Goal: Information Seeking & Learning: Understand process/instructions

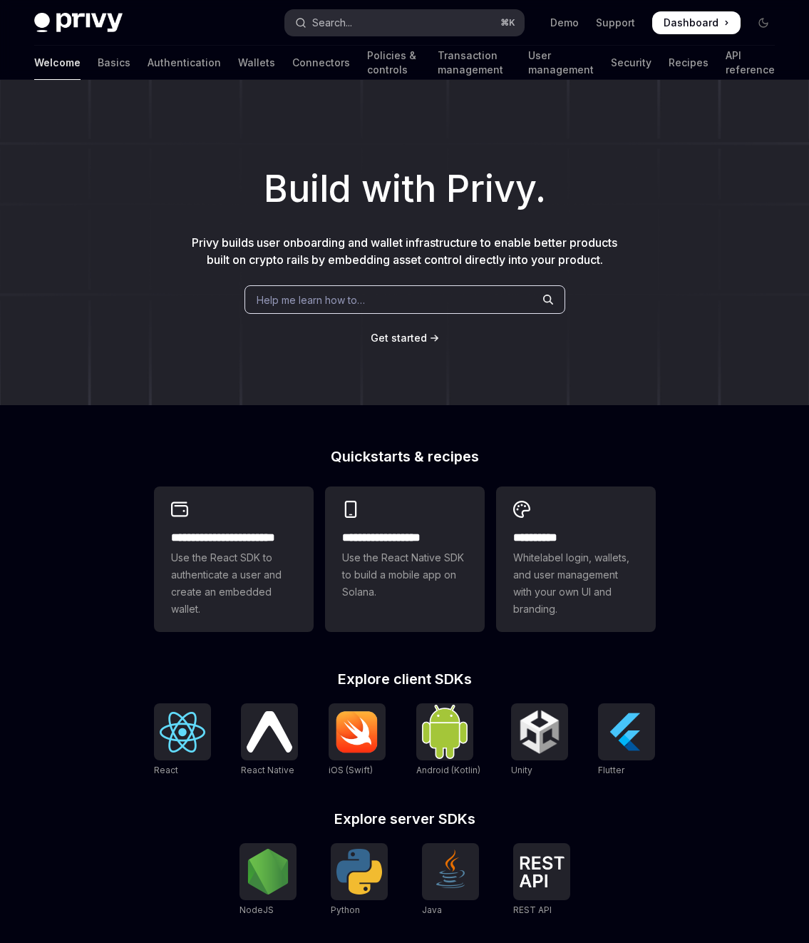
click at [347, 25] on div "Search..." at bounding box center [332, 22] width 40 height 17
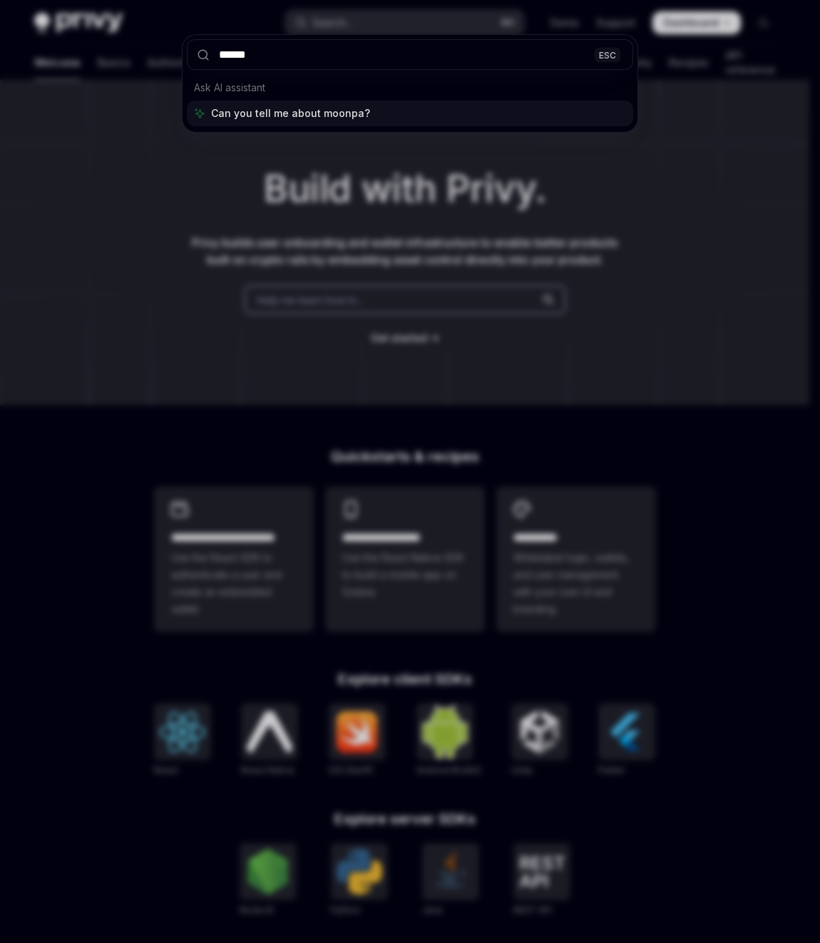
type input "*******"
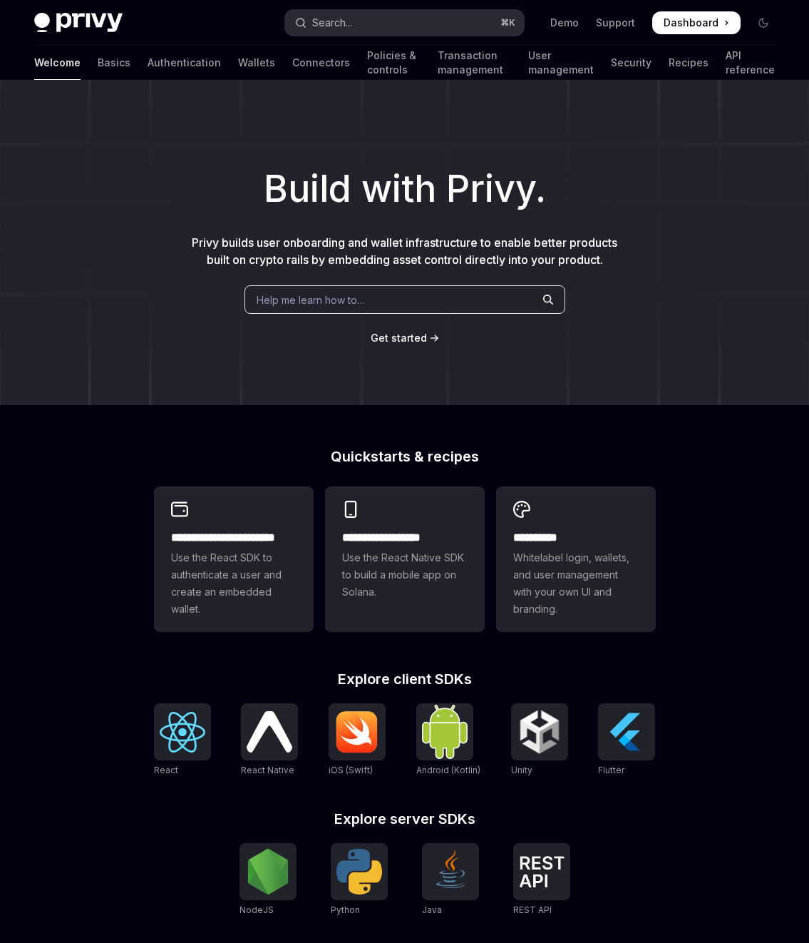
type textarea "*"
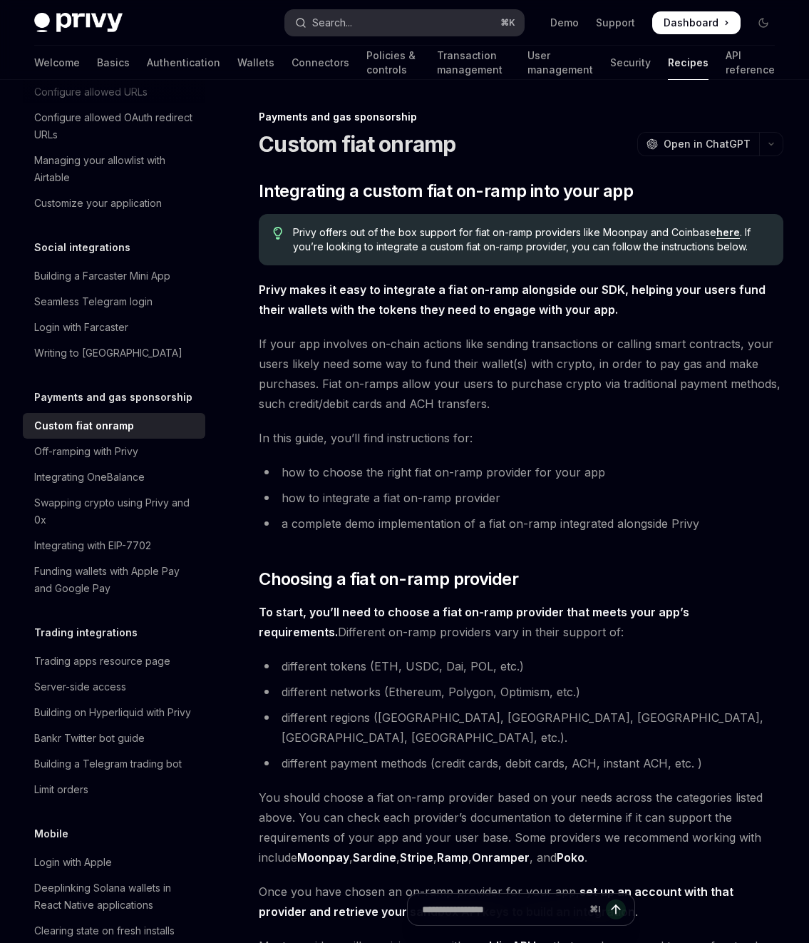
click at [354, 29] on button "Search... ⌘ K" at bounding box center [405, 23] width 240 height 26
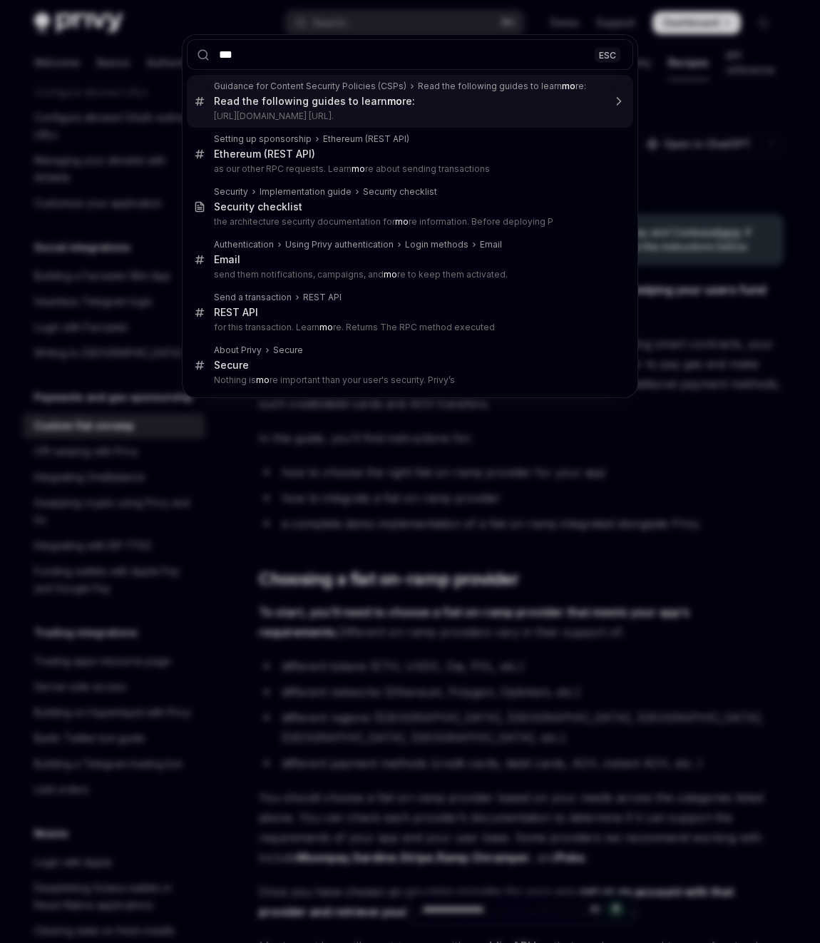
type input "****"
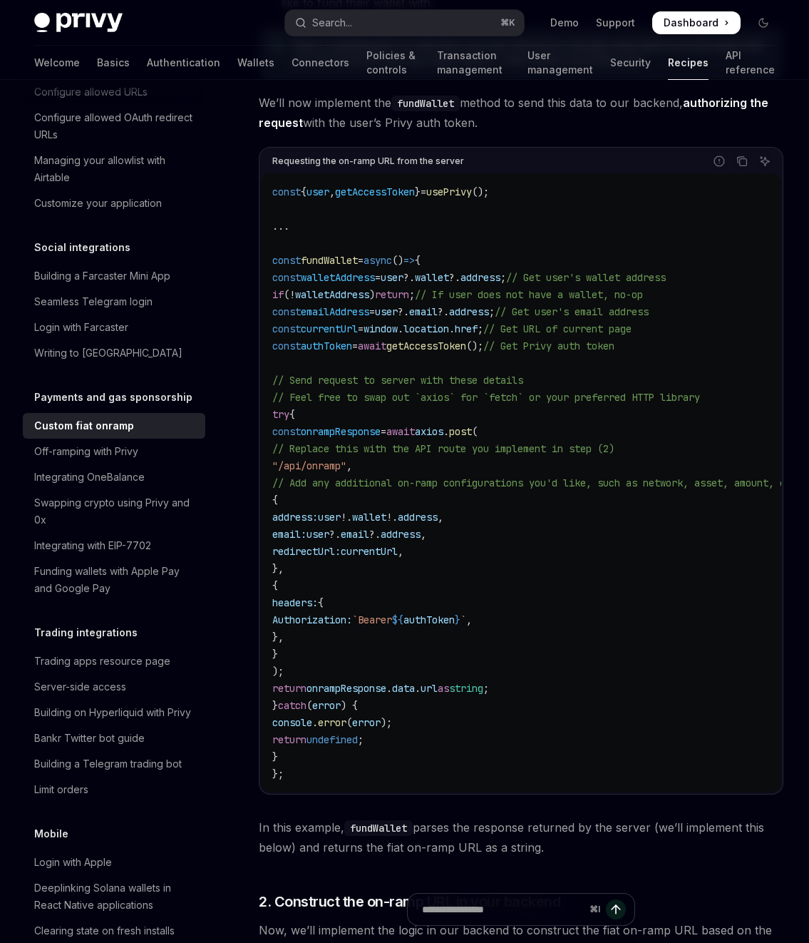
scroll to position [2126, 0]
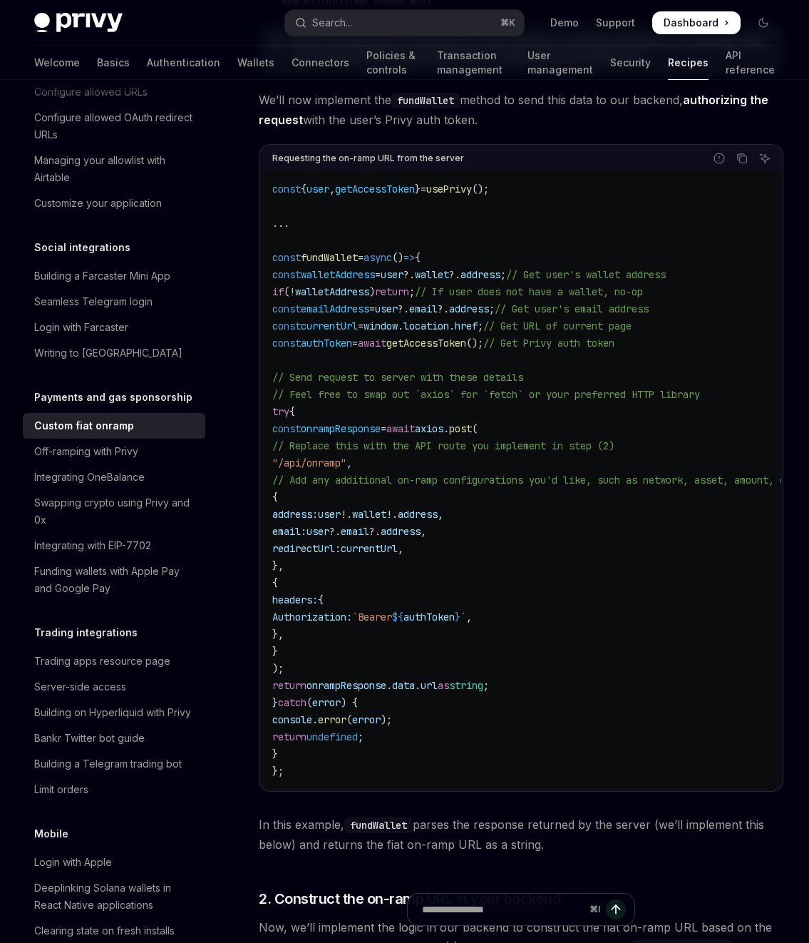
click at [332, 285] on span "walletAddress" at bounding box center [332, 291] width 74 height 13
click at [270, 215] on div "const { user , getAccessToken } = usePrivy (); ... const fundWallet = async () …" at bounding box center [521, 479] width 521 height 619
drag, startPoint x: 272, startPoint y: 215, endPoint x: 529, endPoint y: 732, distance: 576.9
click at [529, 732] on code "const { user , getAccessToken } = usePrivy (); ... const fundWallet = async () …" at bounding box center [554, 479] width 565 height 599
copy code "const fundWallet = async () => { const walletAddress = user ?. wallet ?. addres…"
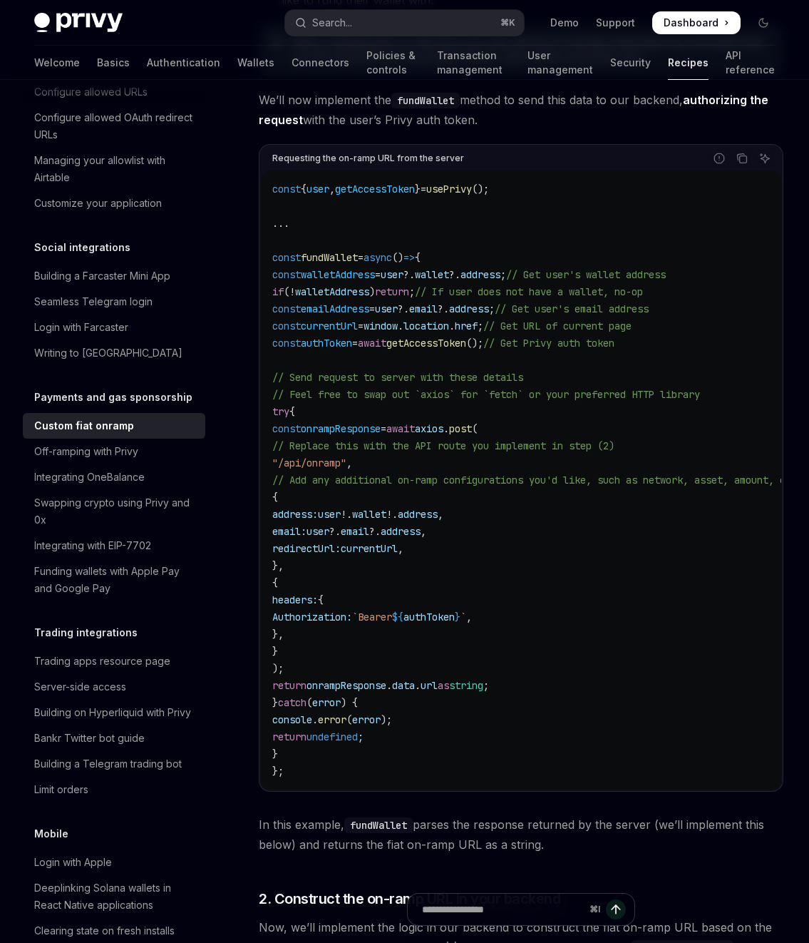
click at [529, 149] on div "Report incorrect code Copy Ask AI" at bounding box center [619, 158] width 310 height 19
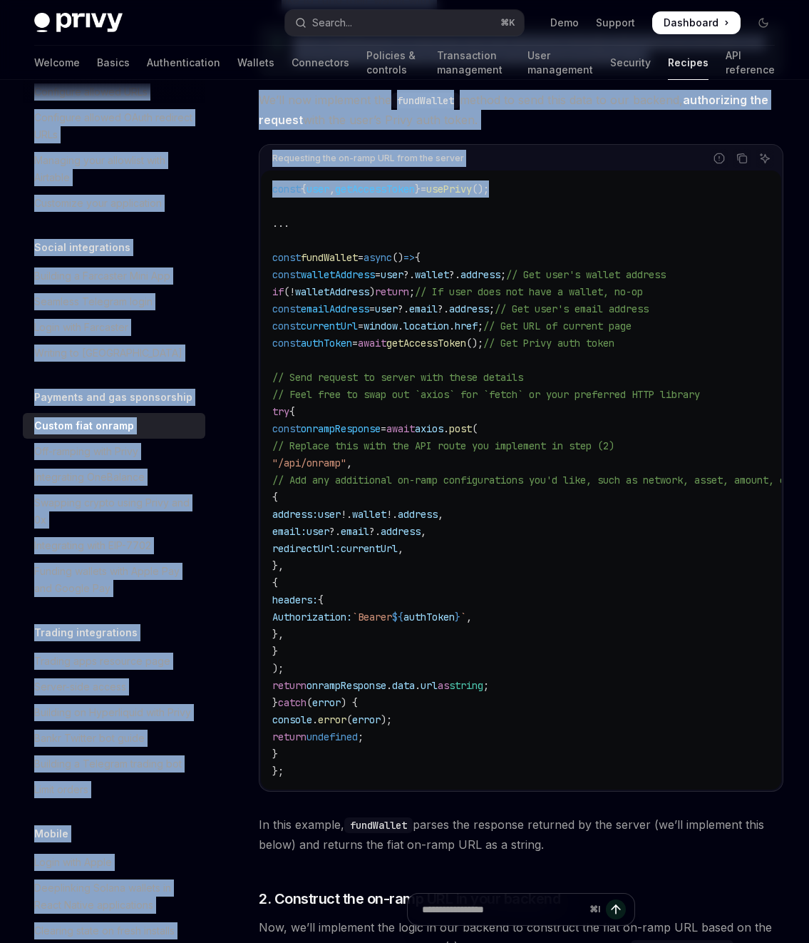
drag, startPoint x: 526, startPoint y: 148, endPoint x: 227, endPoint y: 143, distance: 298.8
click at [227, 143] on div "Overview Authentication Enable SMS and WhatsApp login Guest accounts Use tokens…" at bounding box center [404, 847] width 809 height 5789
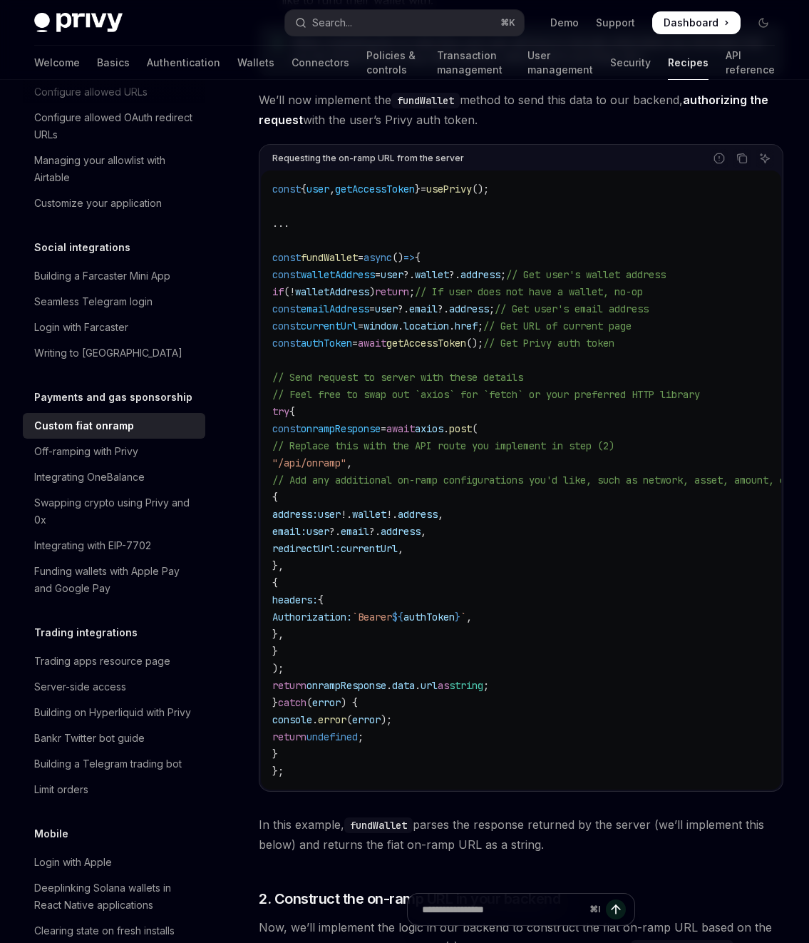
click at [561, 180] on code "const { user , getAccessToken } = usePrivy (); ... const fundWallet = async () …" at bounding box center [554, 479] width 565 height 599
click at [467, 183] on span "usePrivy" at bounding box center [449, 189] width 46 height 13
copy code "const { user , getAccessToken } = usePrivy ();"
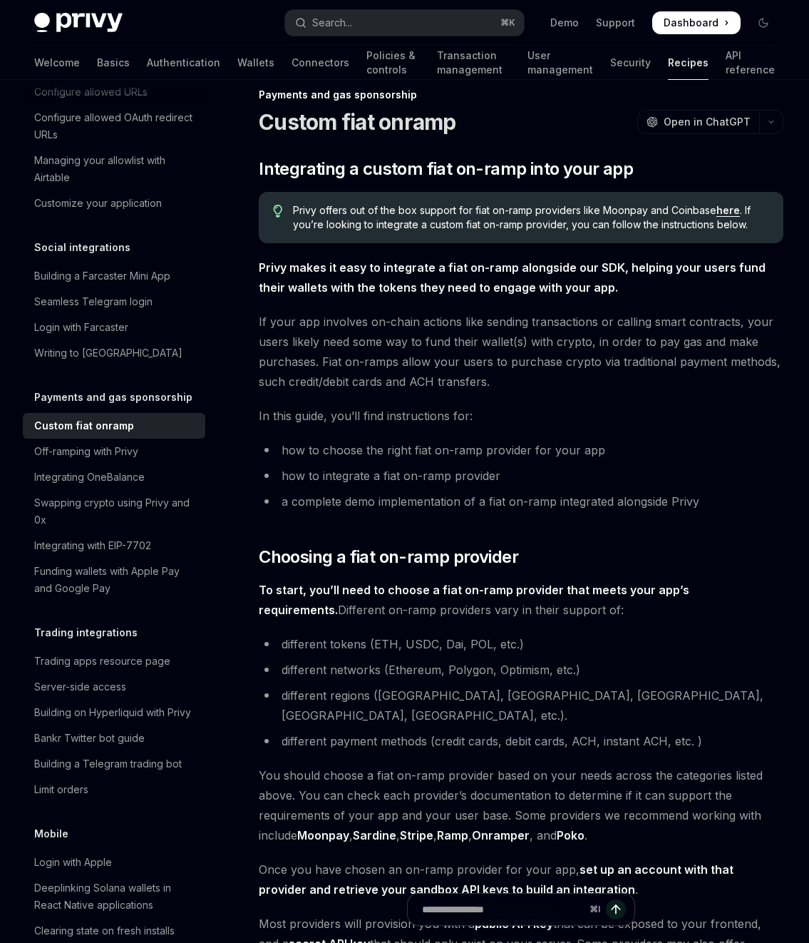
scroll to position [0, 0]
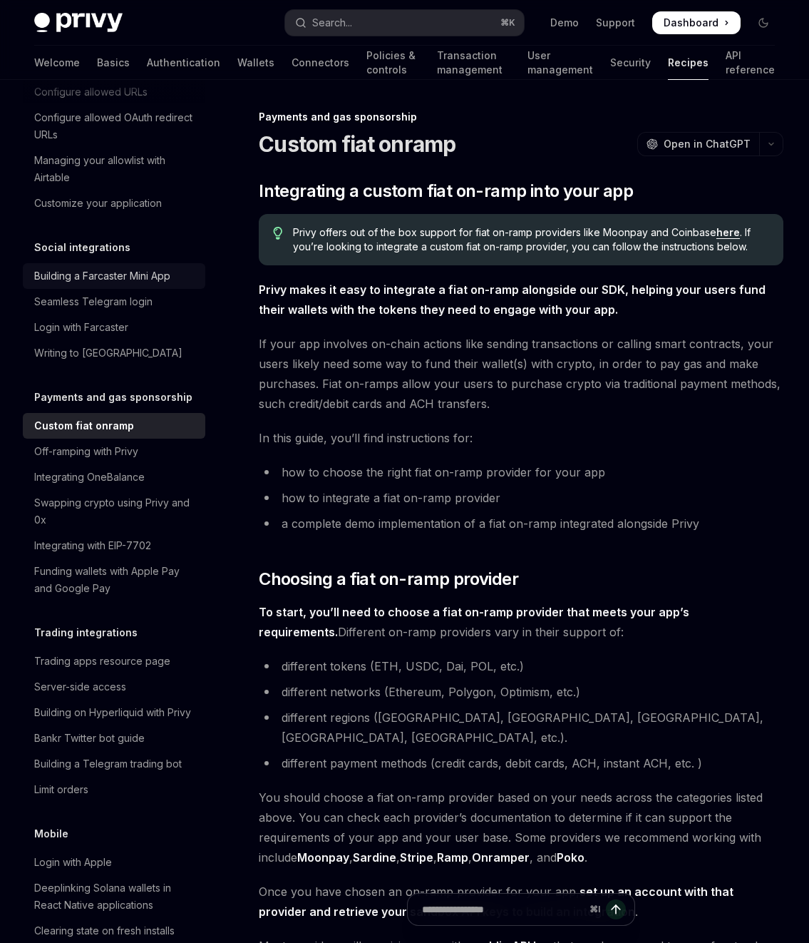
click at [100, 285] on div "Building a Farcaster Mini App" at bounding box center [102, 275] width 136 height 17
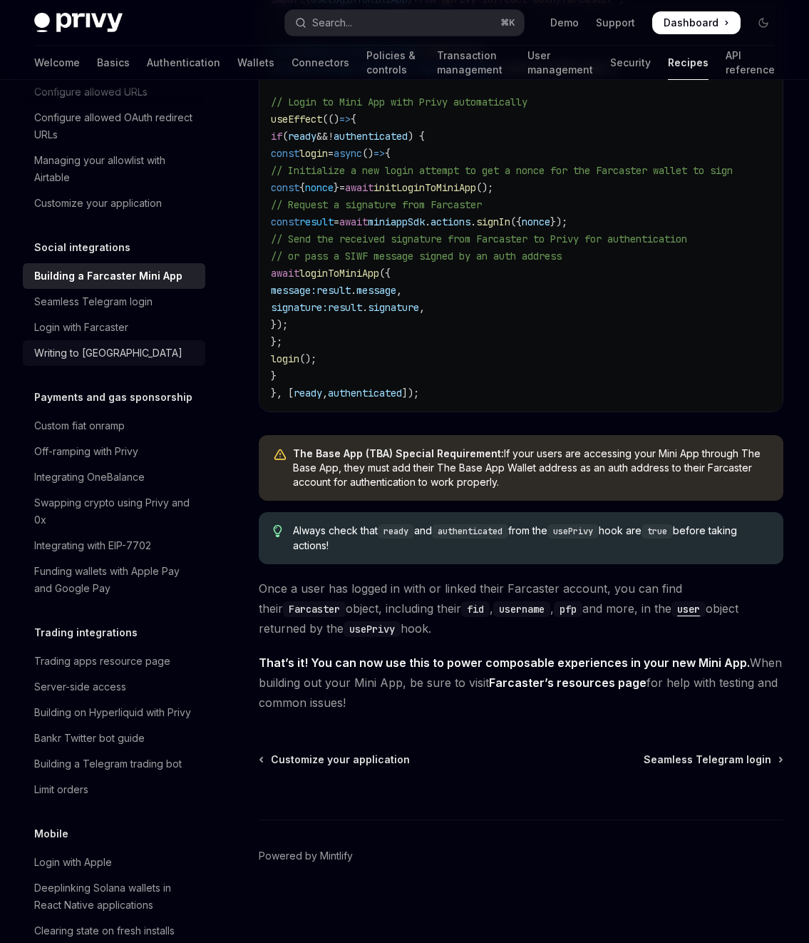
scroll to position [1003, 0]
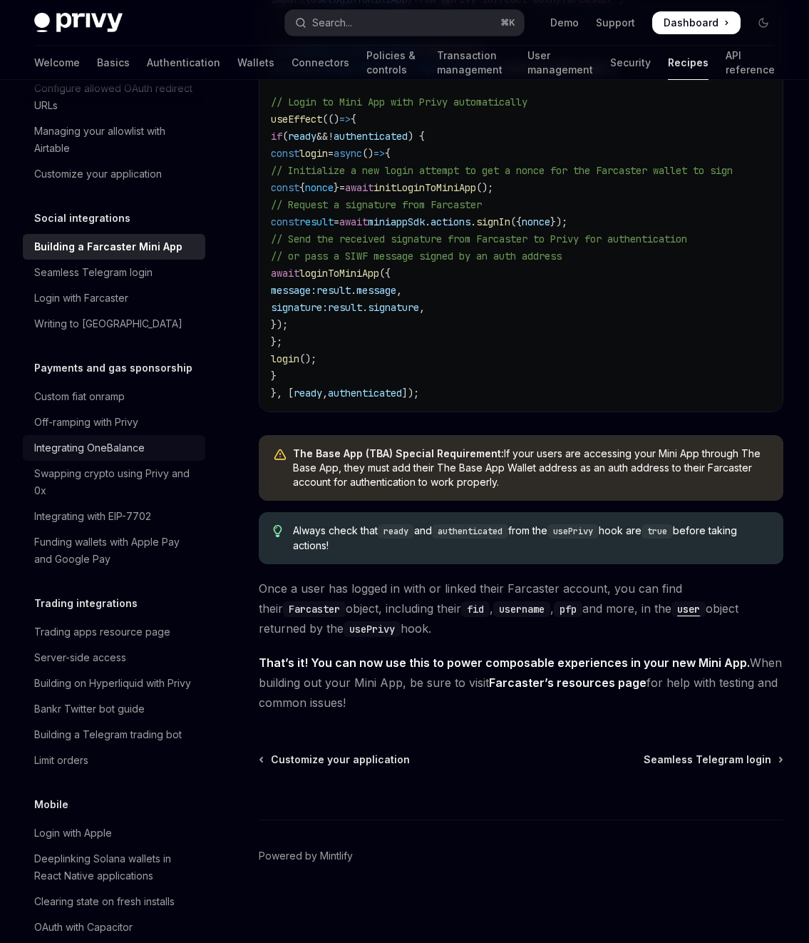
click at [142, 461] on link "Integrating OneBalance" at bounding box center [114, 448] width 183 height 26
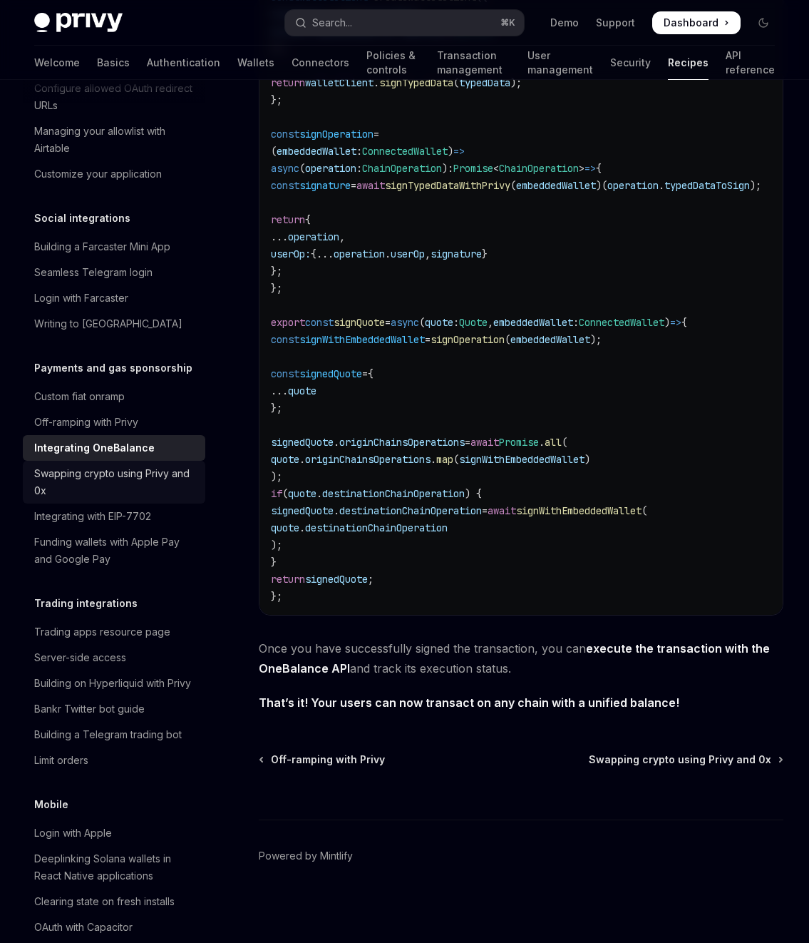
scroll to position [1083, 0]
click at [129, 499] on div "Swapping crypto using Privy and 0x" at bounding box center [115, 482] width 163 height 34
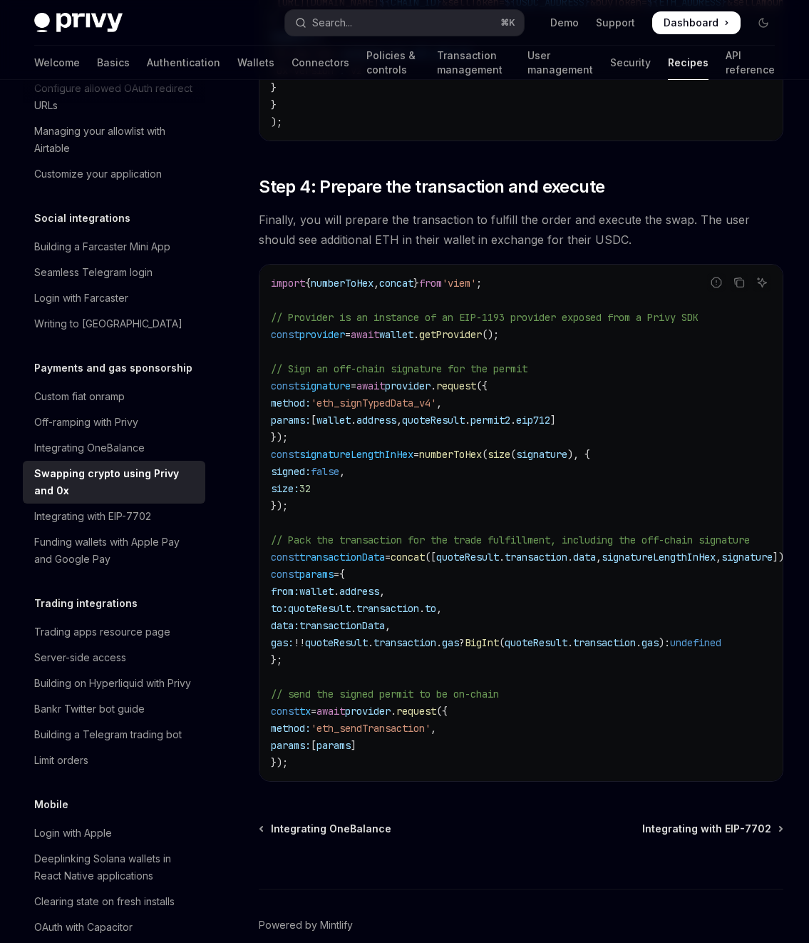
scroll to position [1494, 0]
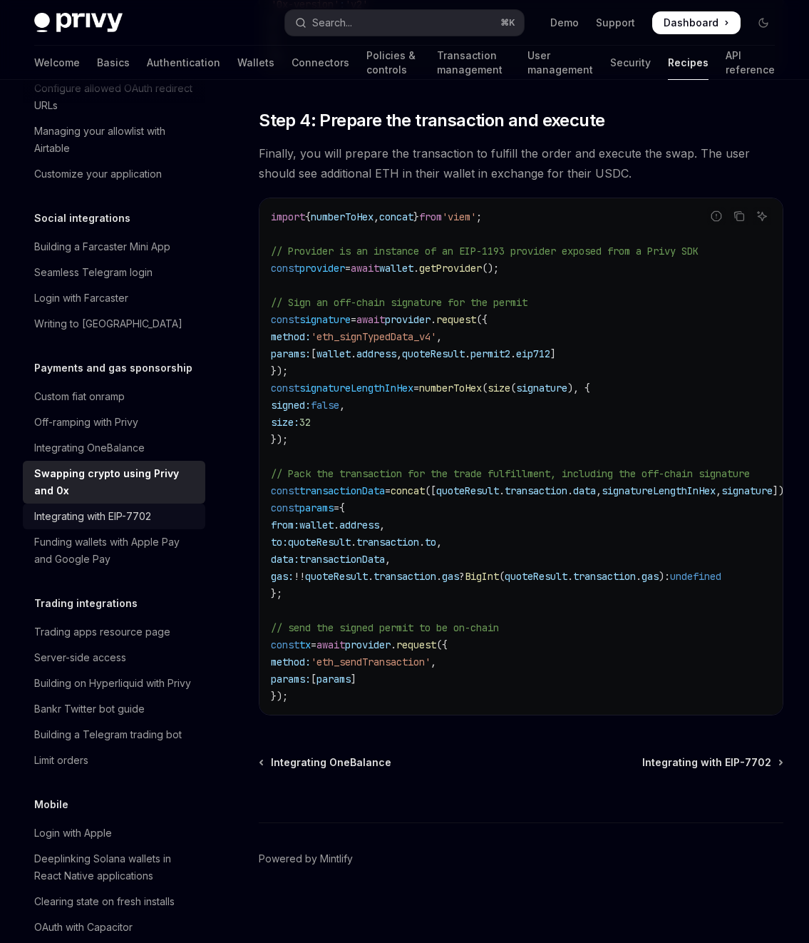
click at [126, 525] on div "Integrating with EIP-7702" at bounding box center [92, 516] width 117 height 17
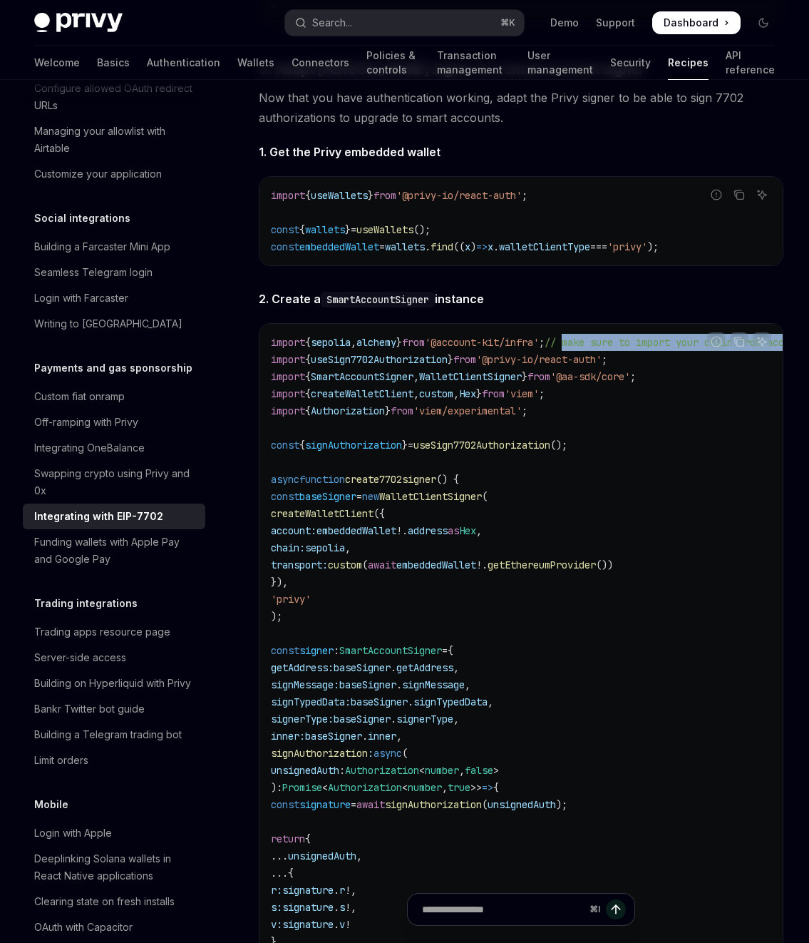
scroll to position [0, 199]
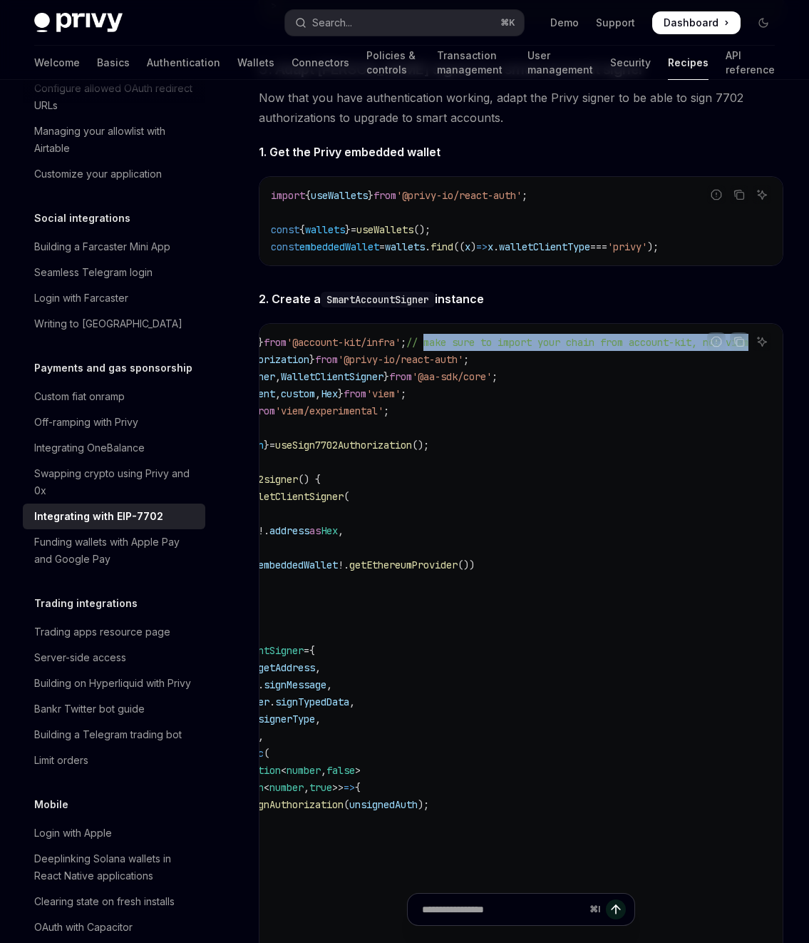
drag, startPoint x: 609, startPoint y: 327, endPoint x: 662, endPoint y: 327, distance: 52.8
click at [585, 336] on span "// make sure to import your chain from account-kit, not viem" at bounding box center [577, 342] width 342 height 13
drag, startPoint x: 625, startPoint y: 333, endPoint x: 259, endPoint y: 326, distance: 366.6
click at [259, 336] on span "import { sepolia , alchemy } from '@account-kit/infra' ; // make sure to import…" at bounding box center [441, 342] width 616 height 13
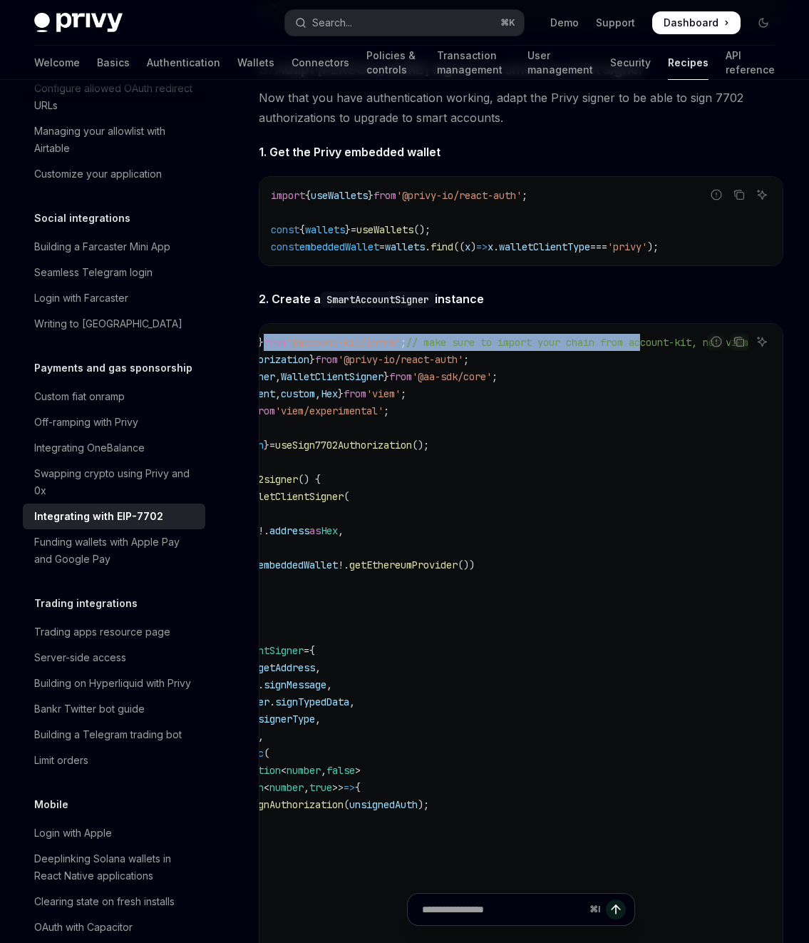
scroll to position [0, 133]
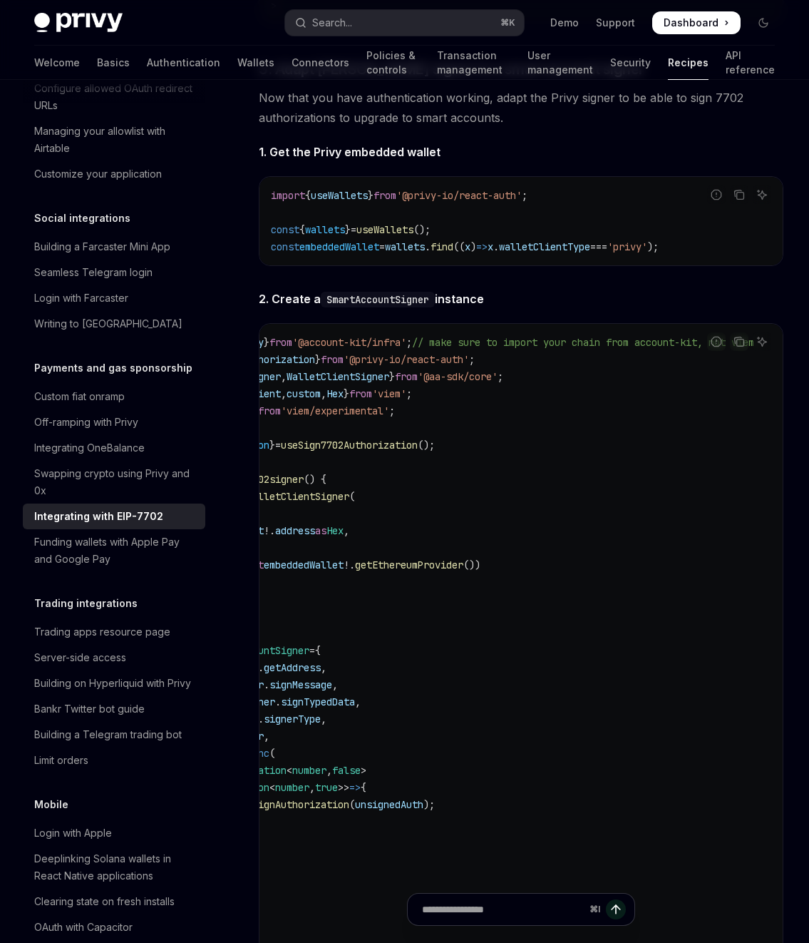
click at [553, 426] on code "import { sepolia , alchemy } from '@account-kit/infra' ; // make sure to import…" at bounding box center [463, 693] width 650 height 719
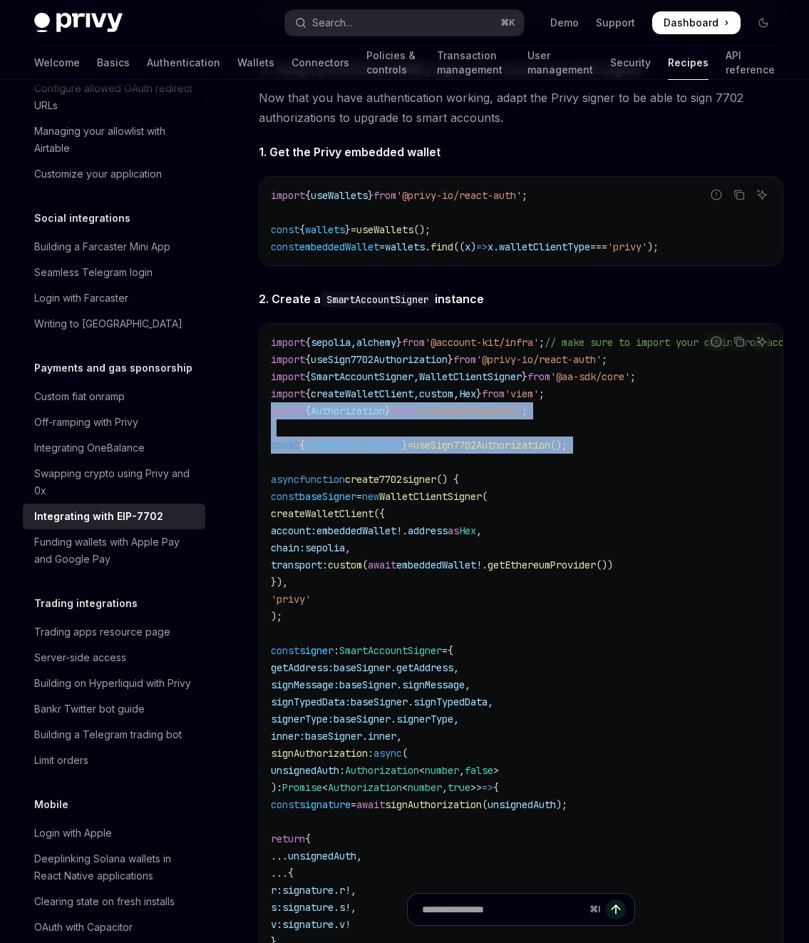
drag, startPoint x: 553, startPoint y: 426, endPoint x: -39, endPoint y: 401, distance: 591.7
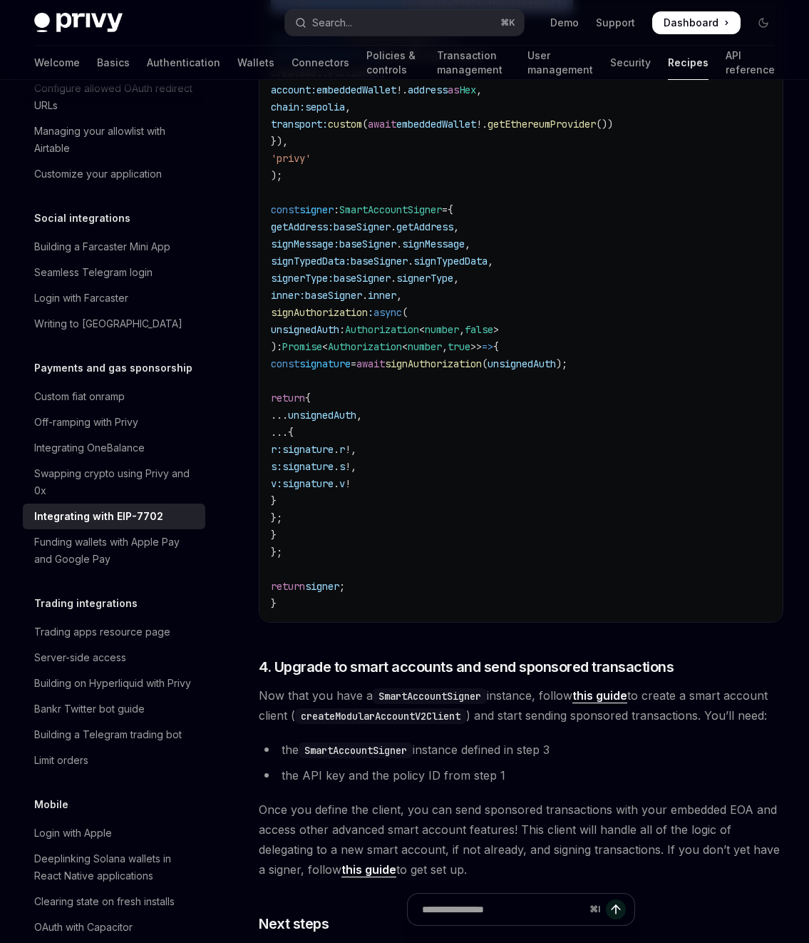
scroll to position [2908, 0]
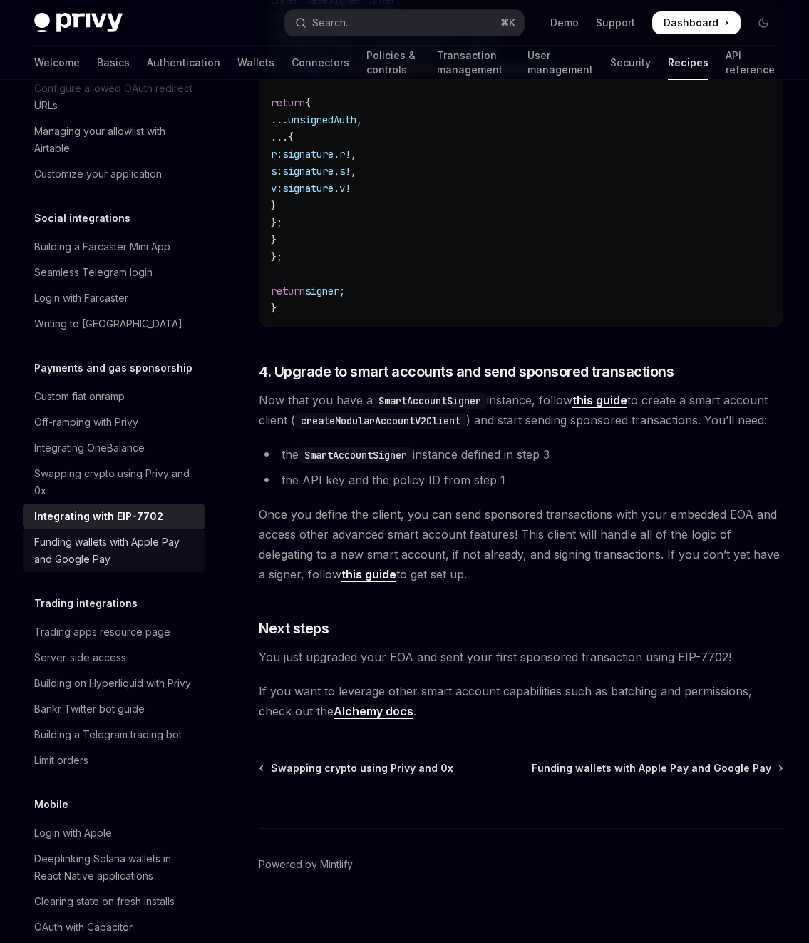
click at [140, 568] on div "Funding wallets with Apple Pay and Google Pay" at bounding box center [115, 550] width 163 height 34
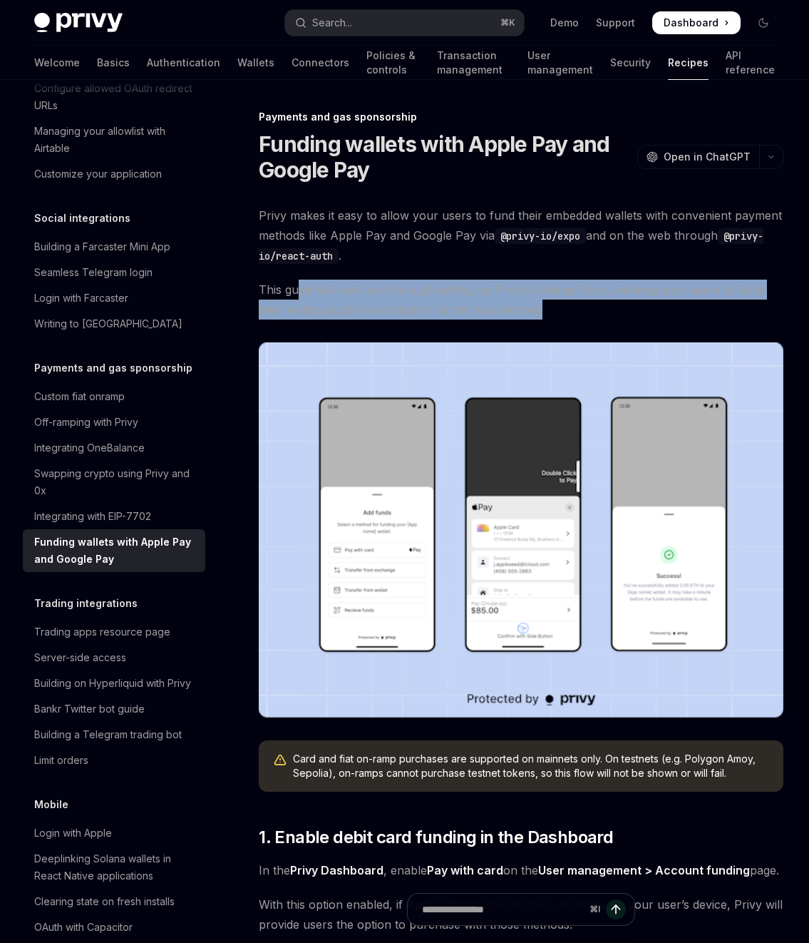
drag, startPoint x: 296, startPoint y: 289, endPoint x: 712, endPoint y: 300, distance: 415.9
click at [712, 300] on span "This guide will walk you through setting up Privy’s funding flows, allowing you…" at bounding box center [521, 300] width 525 height 40
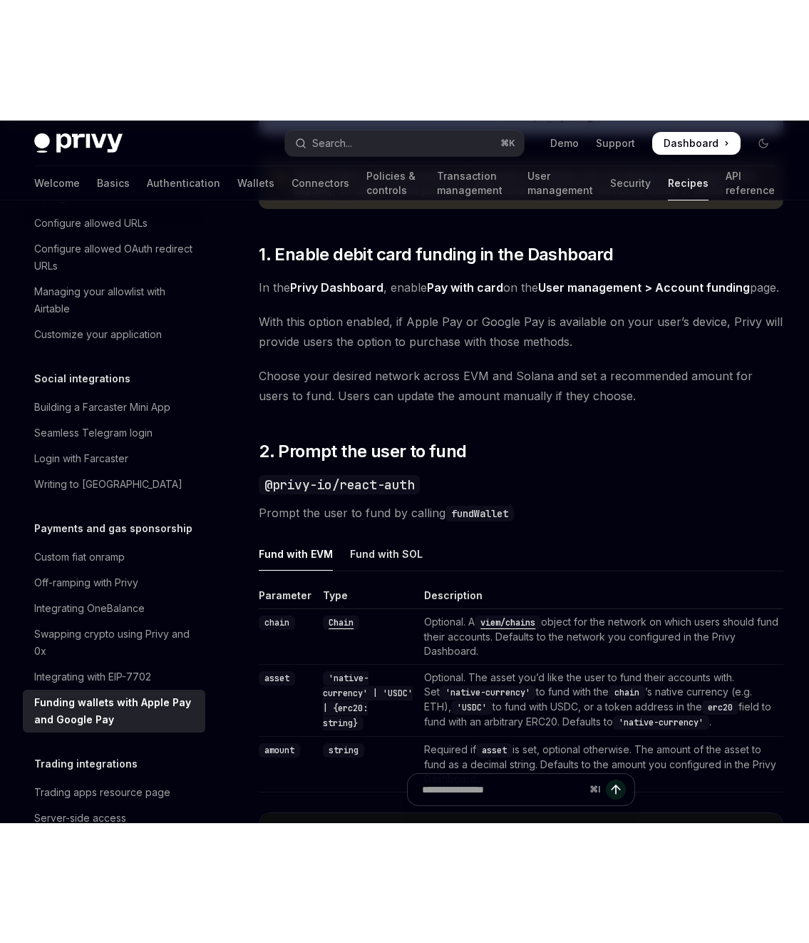
scroll to position [963, 0]
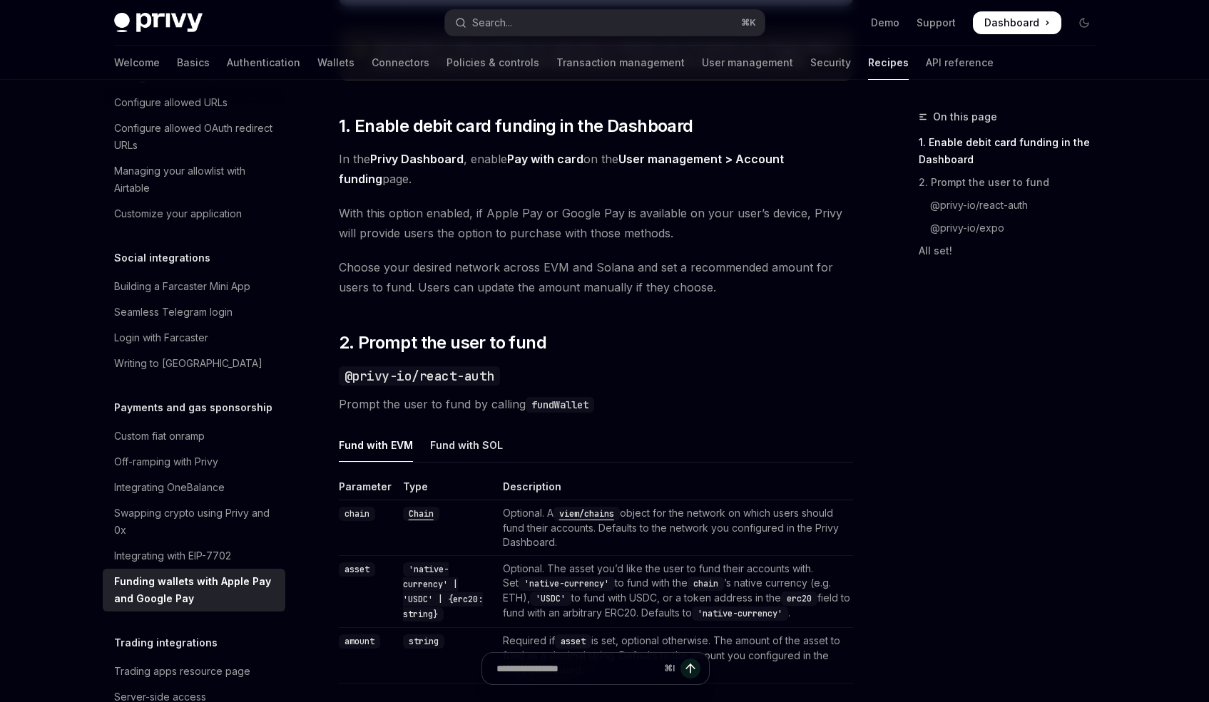
type textarea "*"
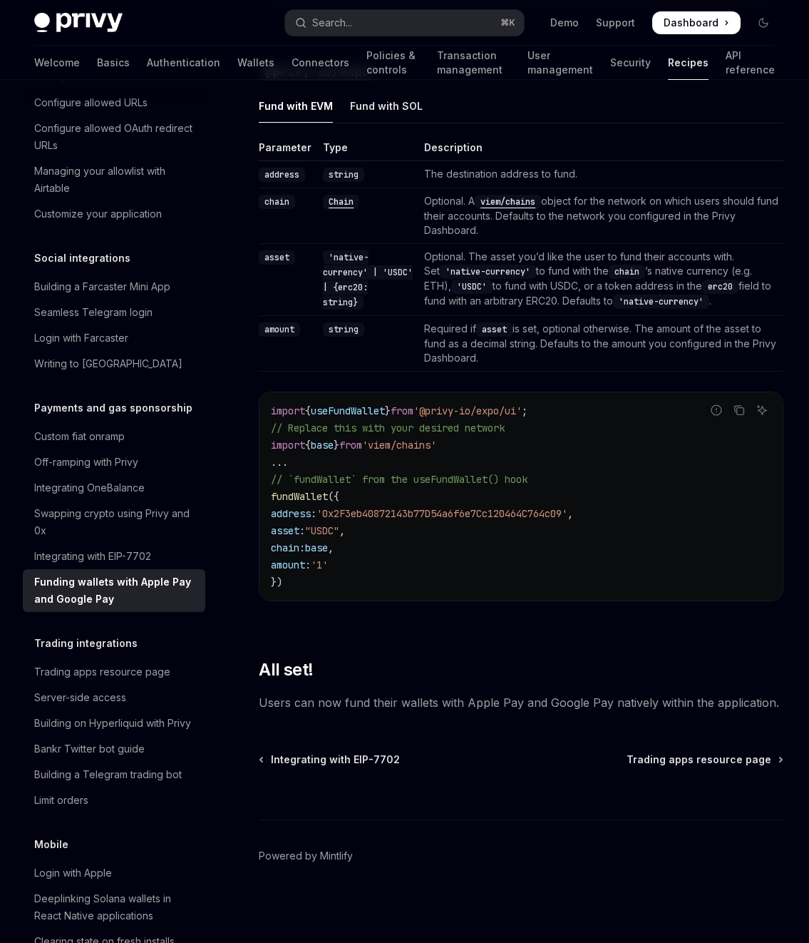
scroll to position [1591, 0]
click at [430, 456] on code "import { useFundWallet } from '@privy-io/expo/ui' ; // Replace this with your d…" at bounding box center [521, 496] width 501 height 188
click at [369, 528] on code "import { useFundWallet } from '@privy-io/expo/ui' ; // Replace this with your d…" at bounding box center [521, 496] width 501 height 188
click at [309, 468] on code "import { useFundWallet } from '@privy-io/expo/ui' ; // Replace this with your d…" at bounding box center [521, 496] width 501 height 188
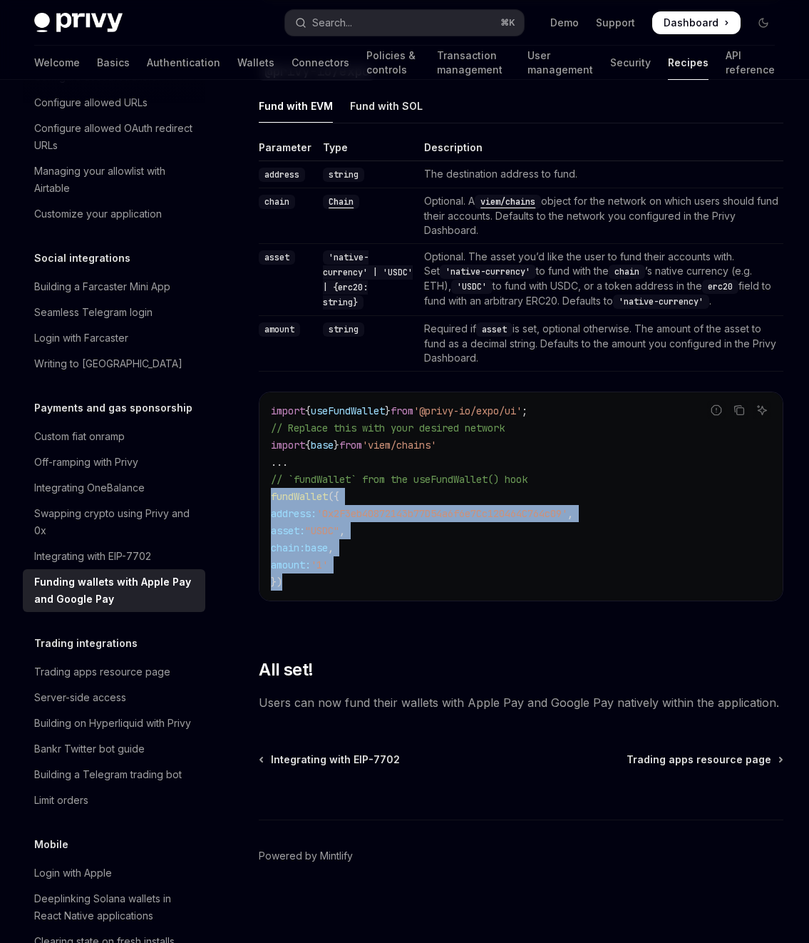
drag, startPoint x: 284, startPoint y: 578, endPoint x: 271, endPoint y: 501, distance: 78.1
click at [271, 501] on code "import { useFundWallet } from '@privy-io/expo/ui' ; // Replace this with your d…" at bounding box center [521, 496] width 501 height 188
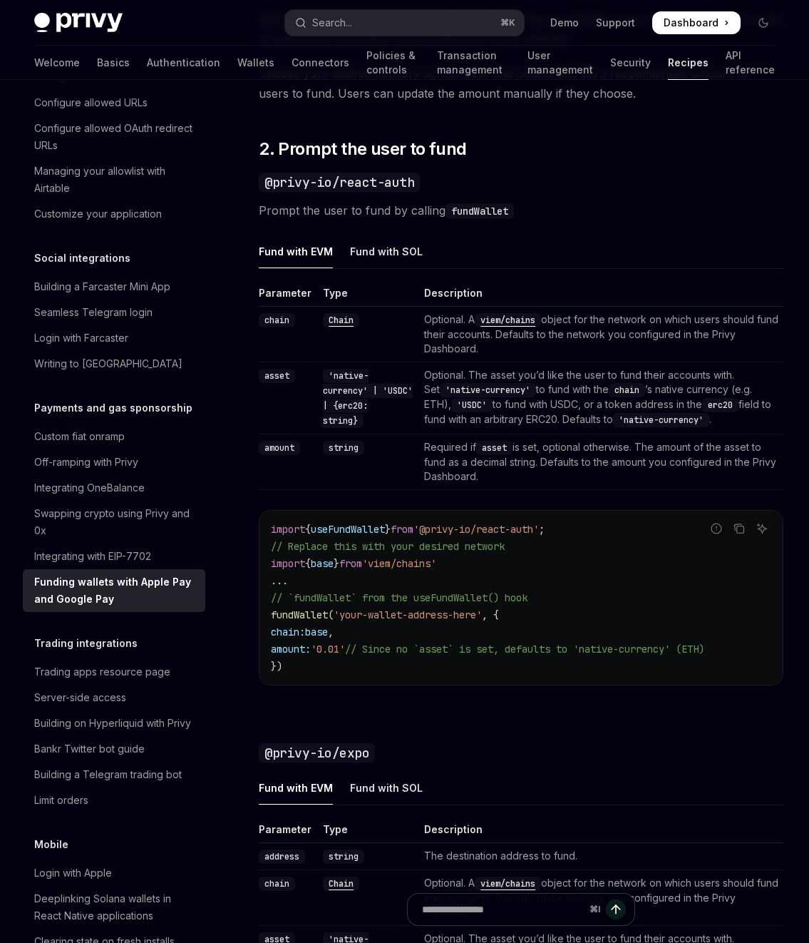
scroll to position [1105, 0]
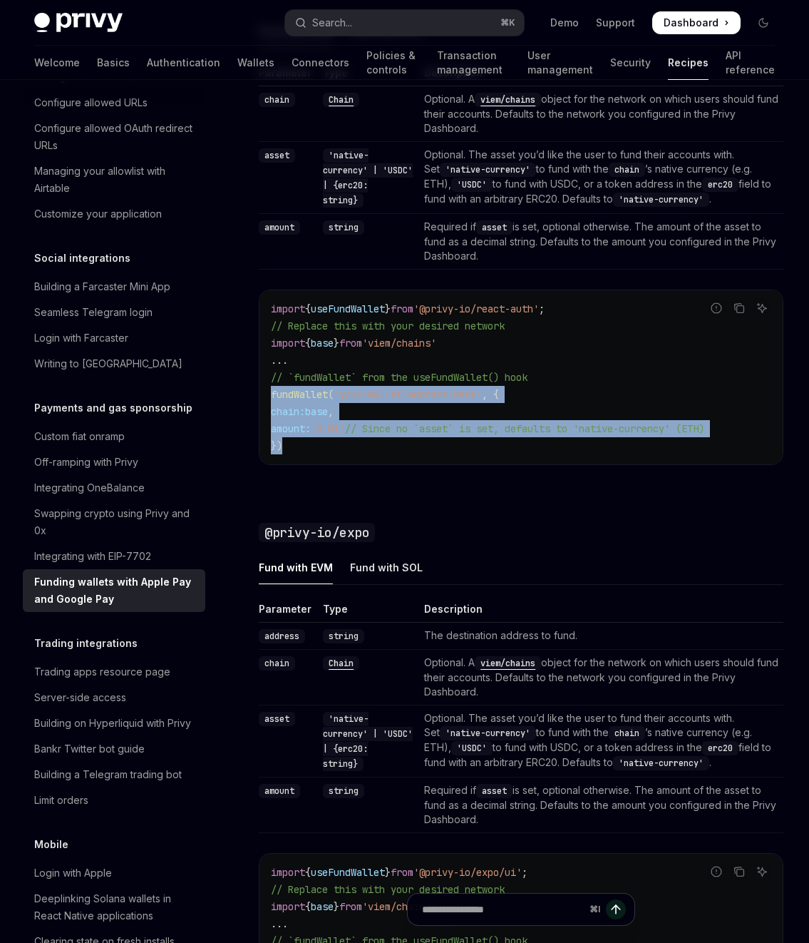
drag, startPoint x: 301, startPoint y: 471, endPoint x: 252, endPoint y: 409, distance: 79.2
click at [252, 409] on div "Payments and gas sponsorship Funding wallets with Apple Pay and Google Pay Open…" at bounding box center [388, 203] width 798 height 2401
copy code "fundWallet ( 'your-wallet-address-here' , { chain: base , amount: '0.01' // Sin…"
click at [526, 411] on code "import { useFundWallet } from '@privy-io/react-auth' ; // Replace this with you…" at bounding box center [521, 377] width 501 height 154
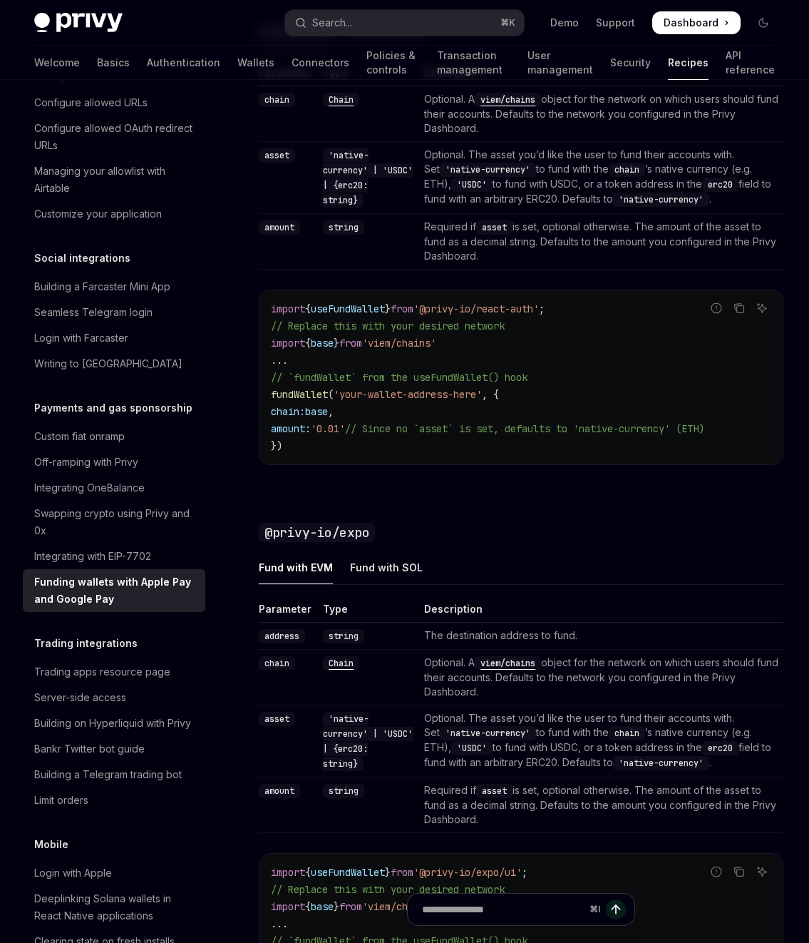
click at [374, 315] on span "useFundWallet" at bounding box center [348, 308] width 74 height 13
drag, startPoint x: 612, startPoint y: 330, endPoint x: 598, endPoint y: 324, distance: 15.0
click at [600, 325] on code "import { useFundWallet } from '@privy-io/react-auth' ; // Replace this with you…" at bounding box center [521, 377] width 501 height 154
drag, startPoint x: 595, startPoint y: 324, endPoint x: 247, endPoint y: 327, distance: 348.7
click at [247, 327] on div "Payments and gas sponsorship Funding wallets with Apple Pay and Google Pay Open…" at bounding box center [388, 203] width 798 height 2401
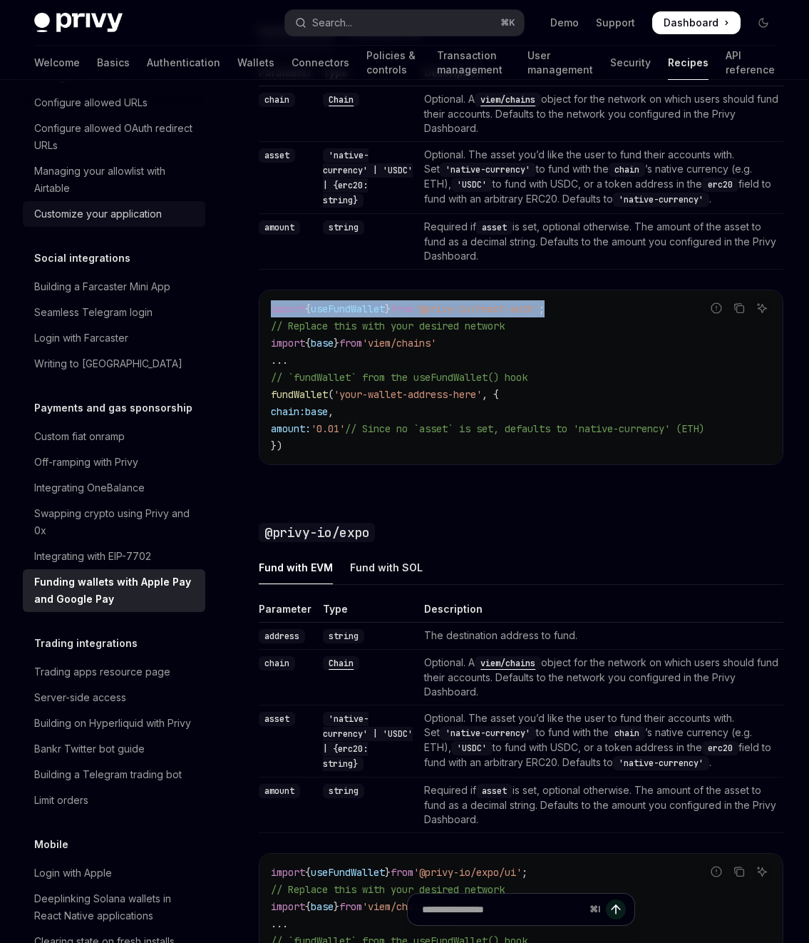
copy span "import { useFundWallet } from '@privy-io/react-auth' ;"
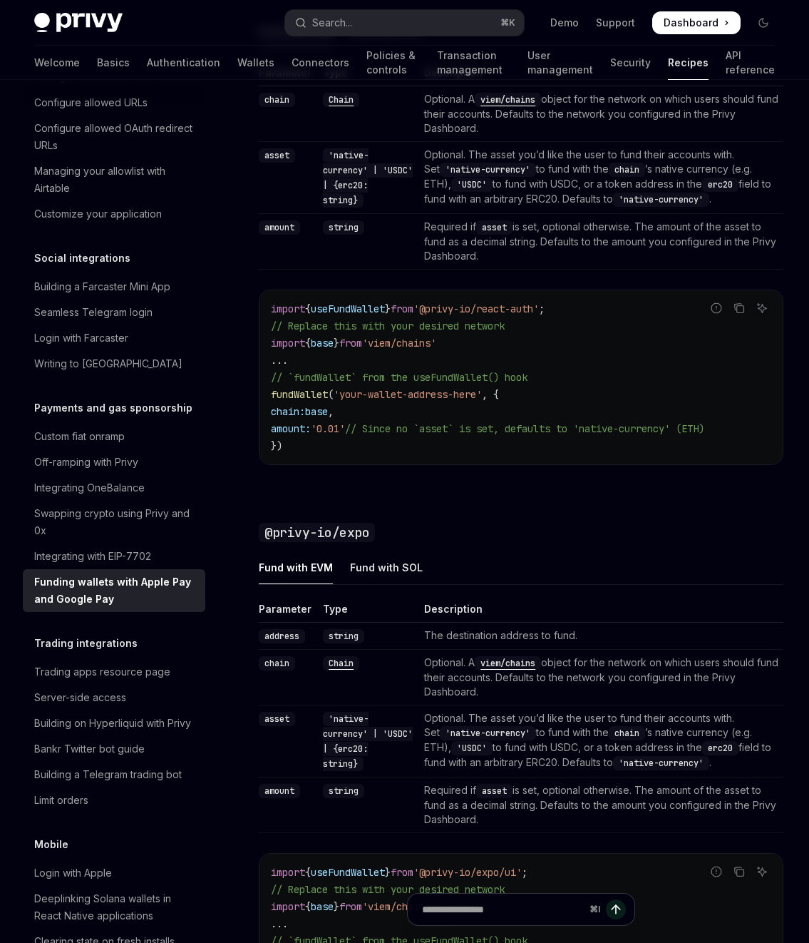
click at [476, 401] on span "'your-wallet-address-here'" at bounding box center [408, 394] width 148 height 13
click at [329, 421] on code "import { useFundWallet } from '@privy-io/react-auth' ; // Replace this with you…" at bounding box center [521, 377] width 501 height 154
click at [328, 418] on span "base" at bounding box center [316, 411] width 23 height 13
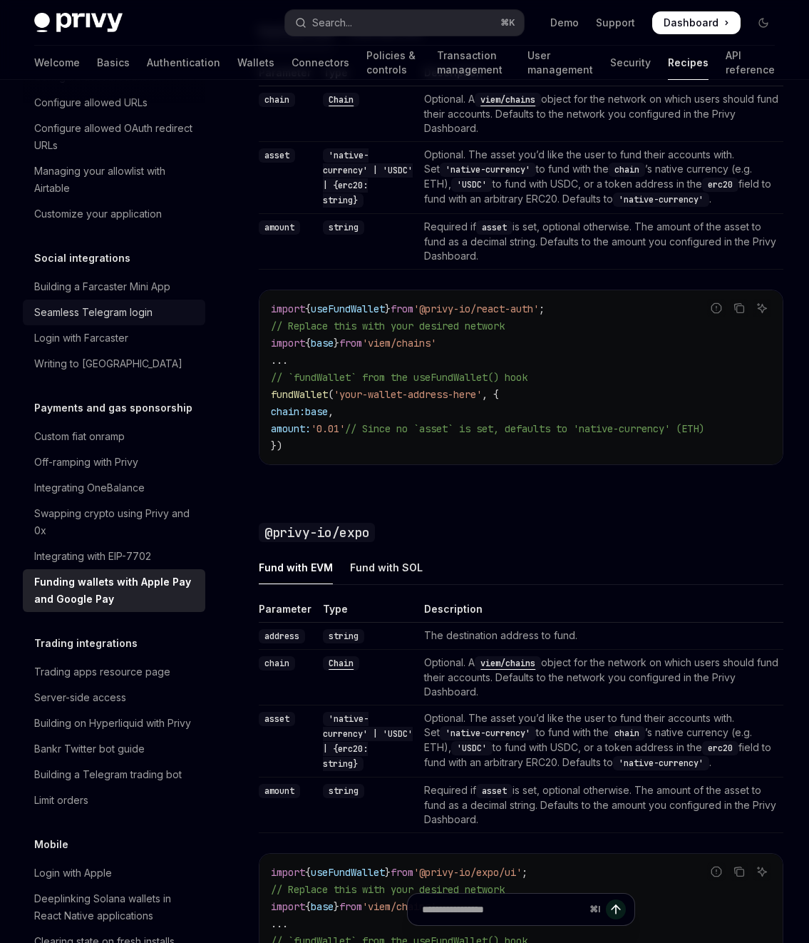
copy span "base"
click at [350, 464] on div "import { useFundWallet } from '@privy-io/react-auth' ; // Replace this with you…" at bounding box center [521, 377] width 523 height 174
click at [336, 435] on span "'0.01'" at bounding box center [328, 428] width 34 height 13
click at [286, 418] on span "chain:" at bounding box center [288, 411] width 34 height 13
drag, startPoint x: 272, startPoint y: 432, endPoint x: 386, endPoint y: 433, distance: 114.1
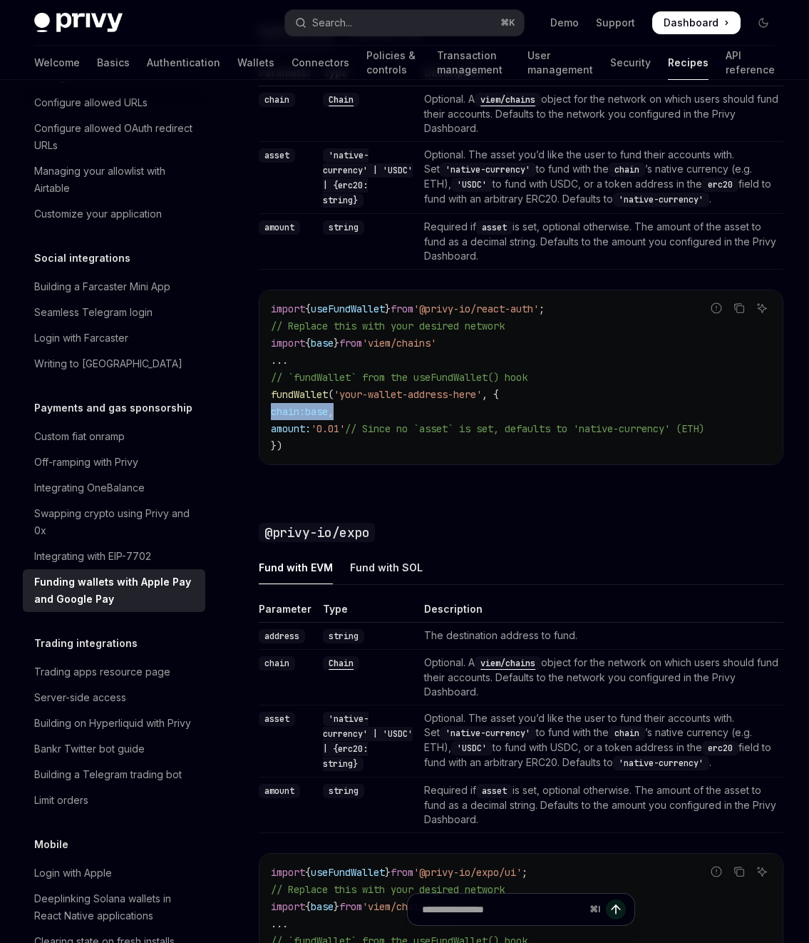
click at [386, 433] on code "import { useFundWallet } from '@privy-io/react-auth' ; // Replace this with you…" at bounding box center [521, 377] width 501 height 154
copy span "chain: base ,"
click at [461, 372] on code "import { useFundWallet } from '@privy-io/react-auth' ; // Replace this with you…" at bounding box center [521, 377] width 501 height 154
drag, startPoint x: 483, startPoint y: 364, endPoint x: 255, endPoint y: 358, distance: 227.6
click at [255, 358] on div "Payments and gas sponsorship Funding wallets with Apple Pay and Google Pay Open…" at bounding box center [388, 203] width 798 height 2401
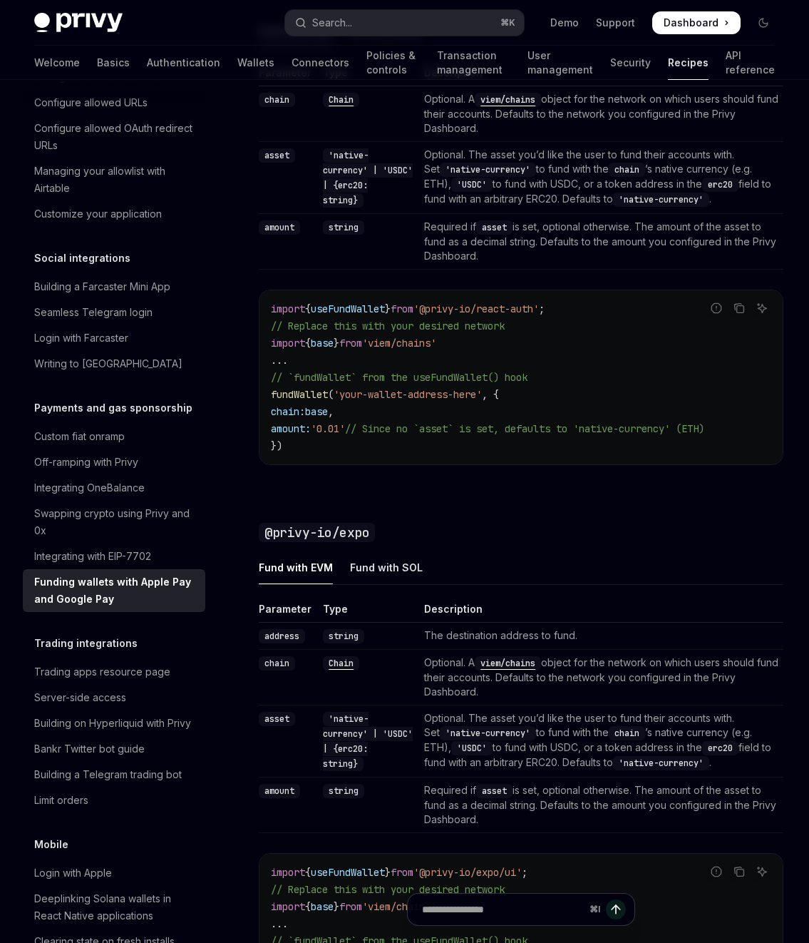
copy span "import { base } from 'viem/chains'"
click at [613, 426] on code "import { useFundWallet } from '@privy-io/react-auth' ; // Replace this with you…" at bounding box center [521, 377] width 501 height 154
drag, startPoint x: 348, startPoint y: 418, endPoint x: 473, endPoint y: 418, distance: 124.8
click at [473, 401] on span "'your-wallet-address-here'" at bounding box center [408, 394] width 148 height 13
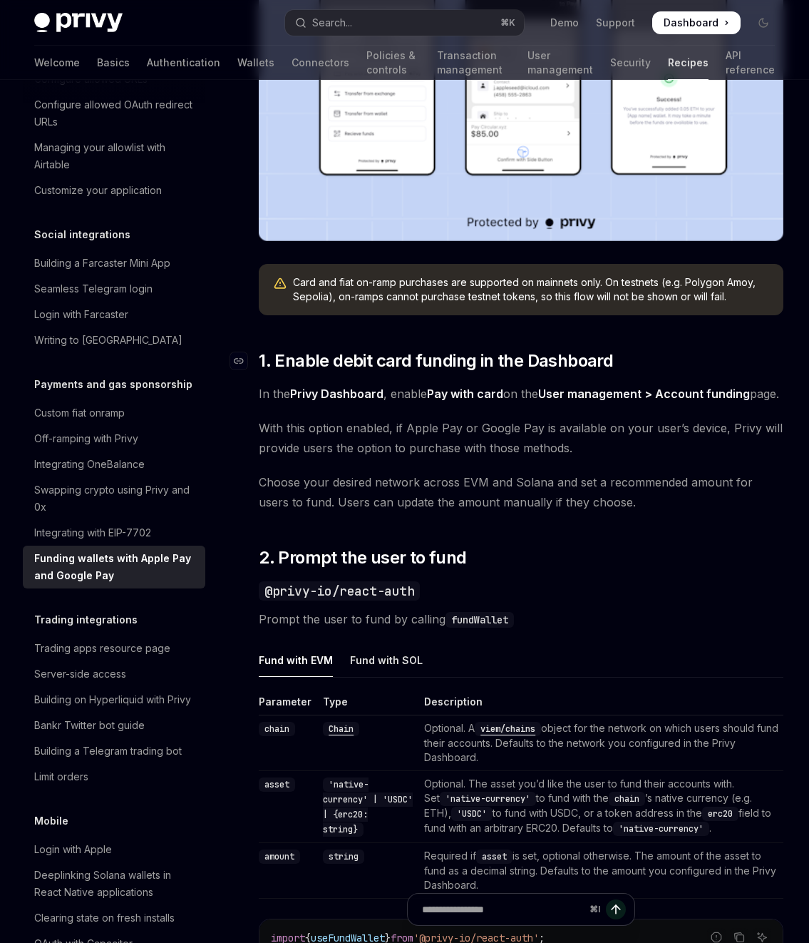
scroll to position [537, 0]
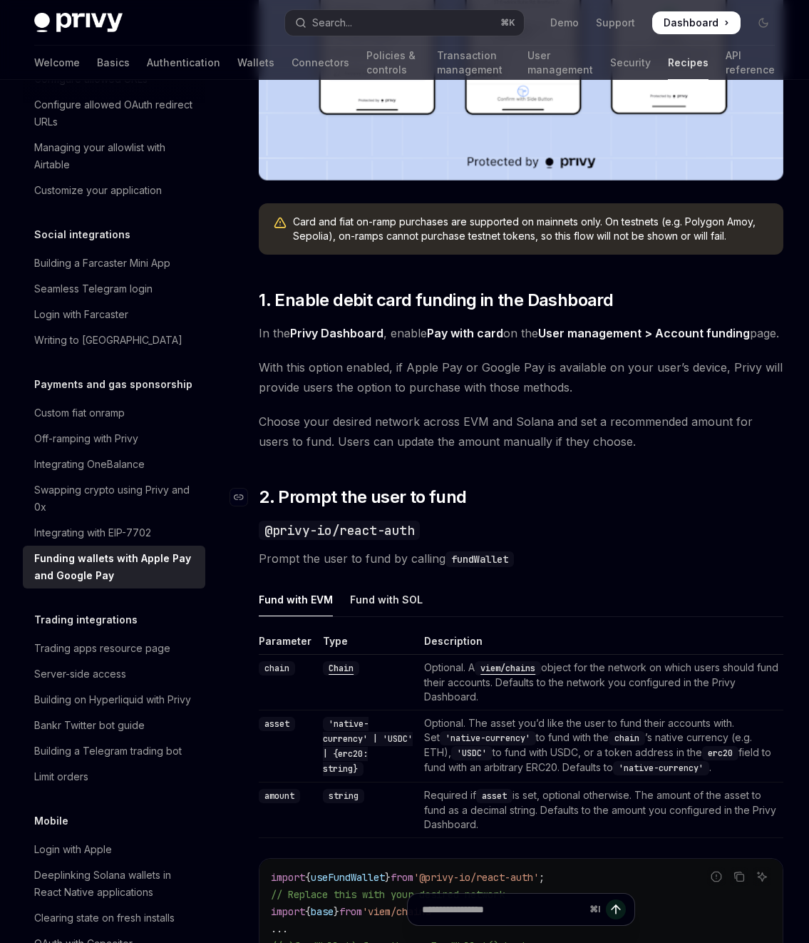
click at [264, 508] on span "2. Prompt the user to fund" at bounding box center [363, 497] width 208 height 23
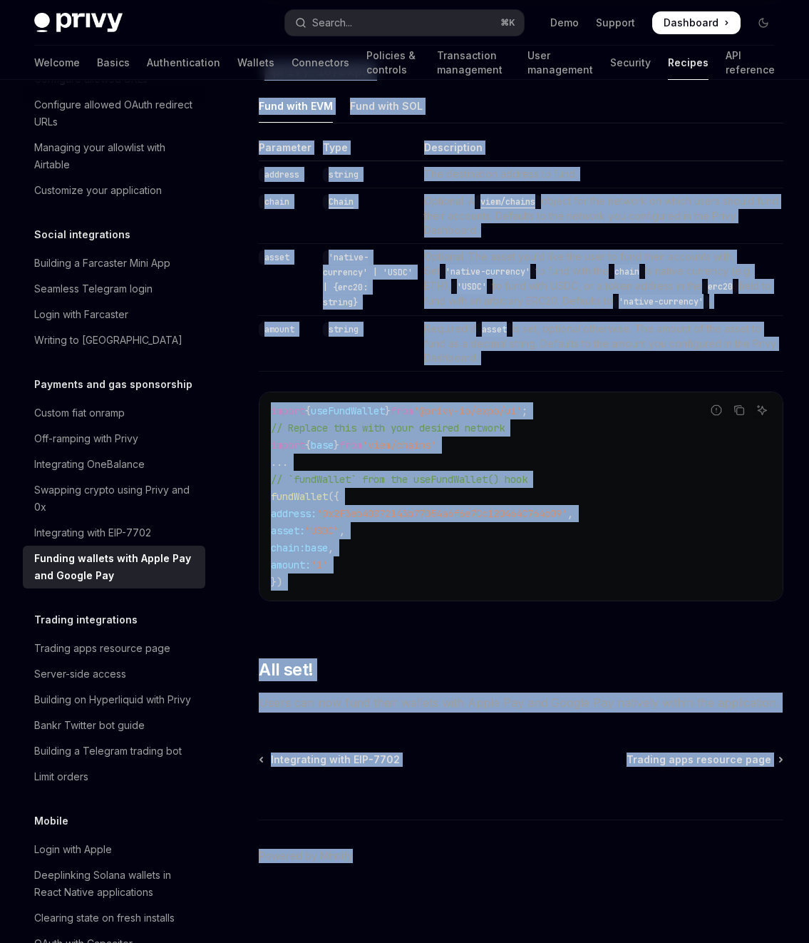
scroll to position [1591, 0]
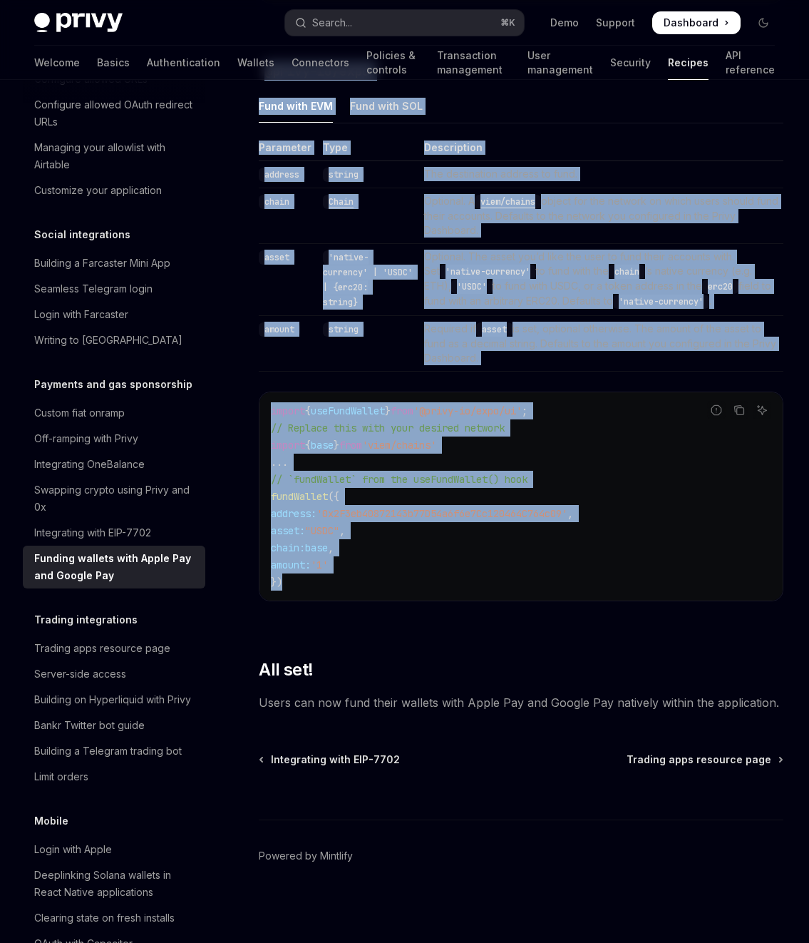
drag, startPoint x: 262, startPoint y: 298, endPoint x: 468, endPoint y: 580, distance: 348.6
copy div "@lorem-ip/dolor-sita Consec adi elit se doei te incidid utlaBoreet Dolo magn AL…"
click at [503, 475] on span "// `fundWallet` from the useFundWallet() hook" at bounding box center [399, 479] width 257 height 13
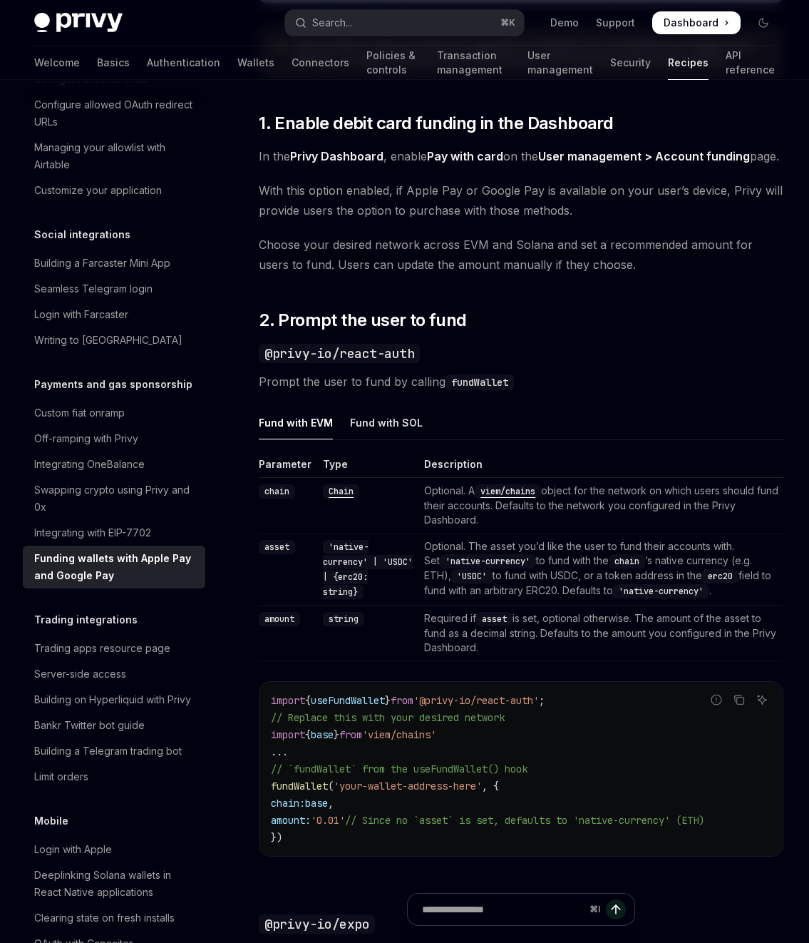
scroll to position [285, 0]
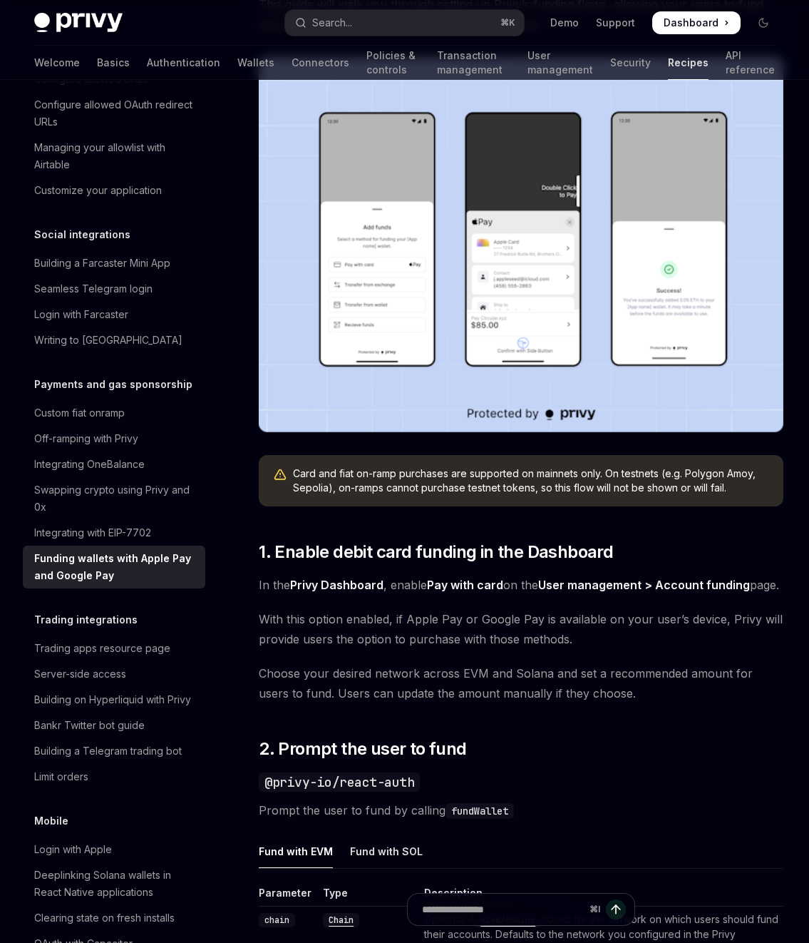
drag, startPoint x: 361, startPoint y: 559, endPoint x: 676, endPoint y: 610, distance: 319.3
click at [676, 610] on div "Privy makes it easy to allow your users to fund their embedded wallets with con…" at bounding box center [521, 957] width 525 height 2074
click at [518, 595] on span "In the Privy Dashboard , enable Pay with card on the User management > Account …" at bounding box center [521, 585] width 525 height 20
drag, startPoint x: 421, startPoint y: 586, endPoint x: 558, endPoint y: 589, distance: 137.7
click at [541, 588] on span "In the Privy Dashboard , enable Pay with card on the User management > Account …" at bounding box center [521, 585] width 525 height 20
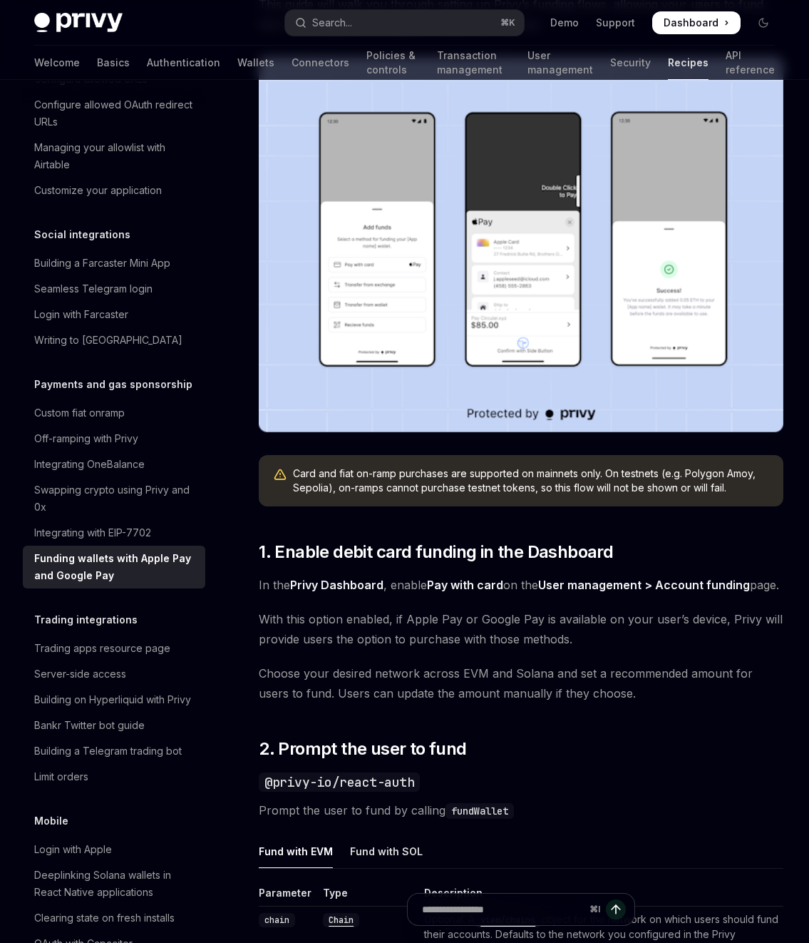
click at [531, 595] on span "In the Privy Dashboard , enable Pay with card on the User management > Account …" at bounding box center [521, 585] width 525 height 20
drag, startPoint x: 436, startPoint y: 588, endPoint x: 545, endPoint y: 590, distance: 109.8
click at [540, 588] on span "In the Privy Dashboard , enable Pay with card on the User management > Account …" at bounding box center [521, 585] width 525 height 20
click at [553, 618] on div "Privy makes it easy to allow your users to fund their embedded wallets with con…" at bounding box center [521, 957] width 525 height 2074
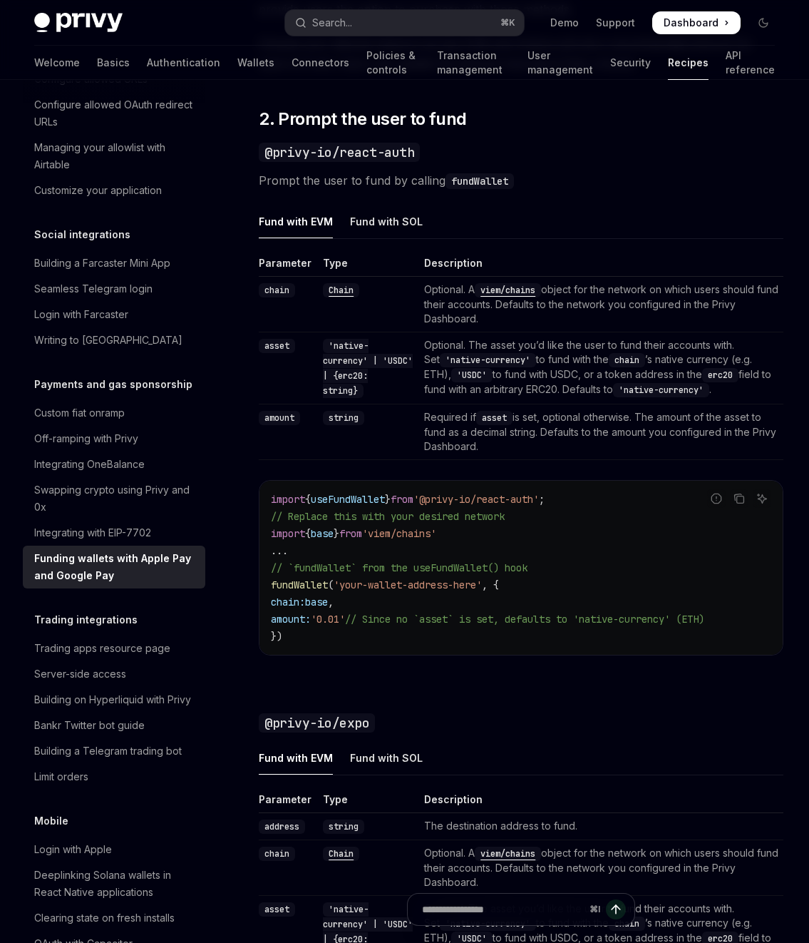
scroll to position [919, 0]
